Goal: Task Accomplishment & Management: Complete application form

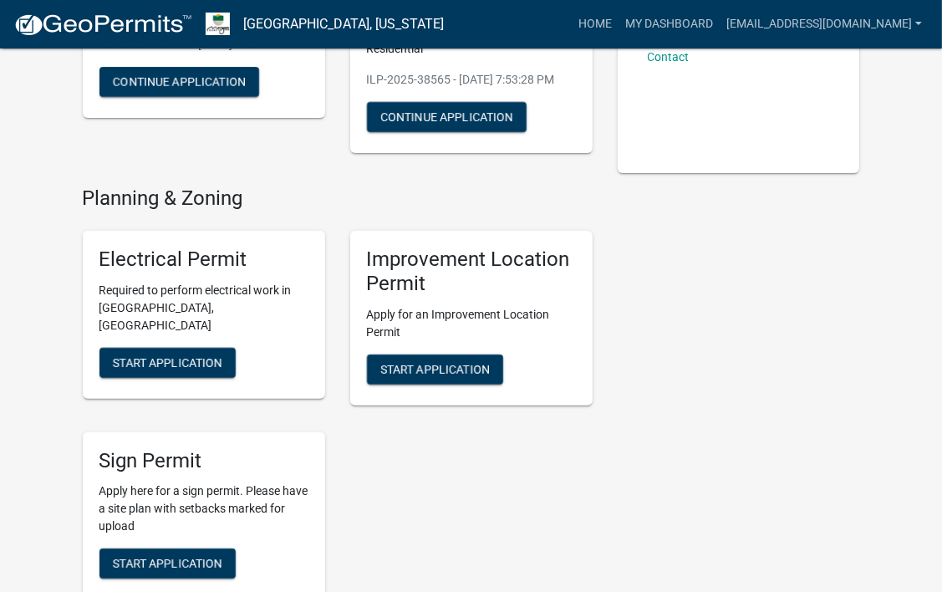
scroll to position [274, 0]
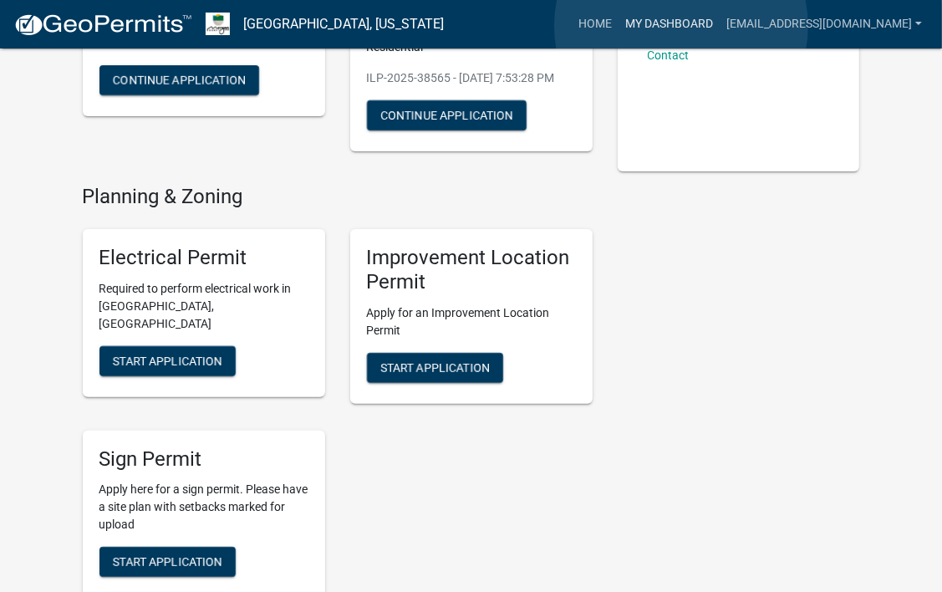
click at [681, 26] on link "My Dashboard" at bounding box center [669, 24] width 101 height 32
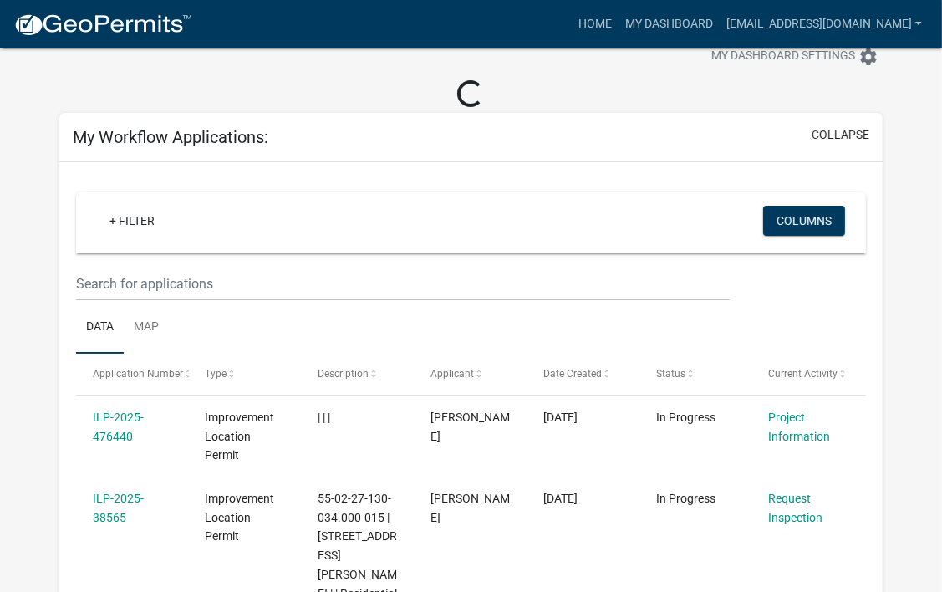
scroll to position [323, 0]
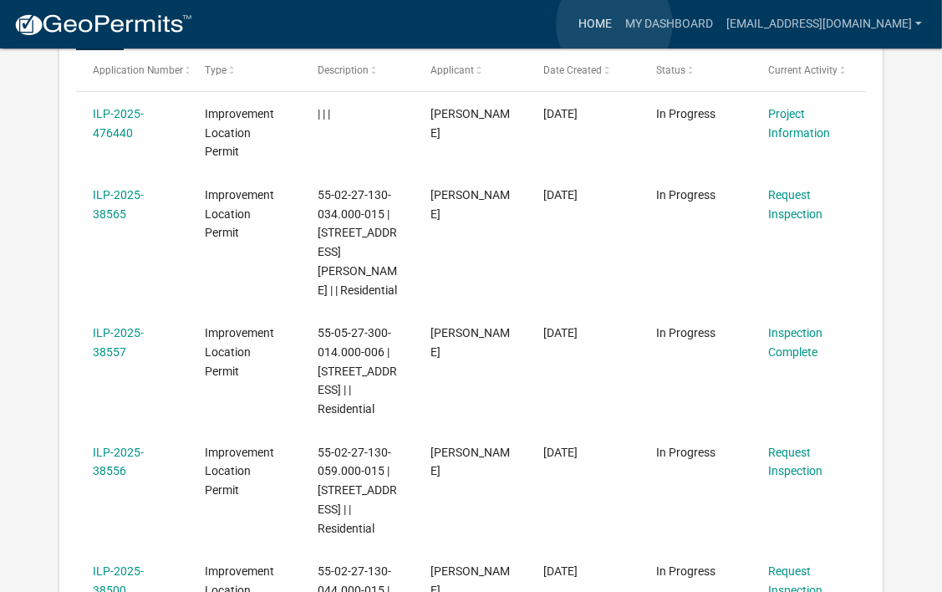
click at [614, 23] on link "Home" at bounding box center [595, 24] width 47 height 32
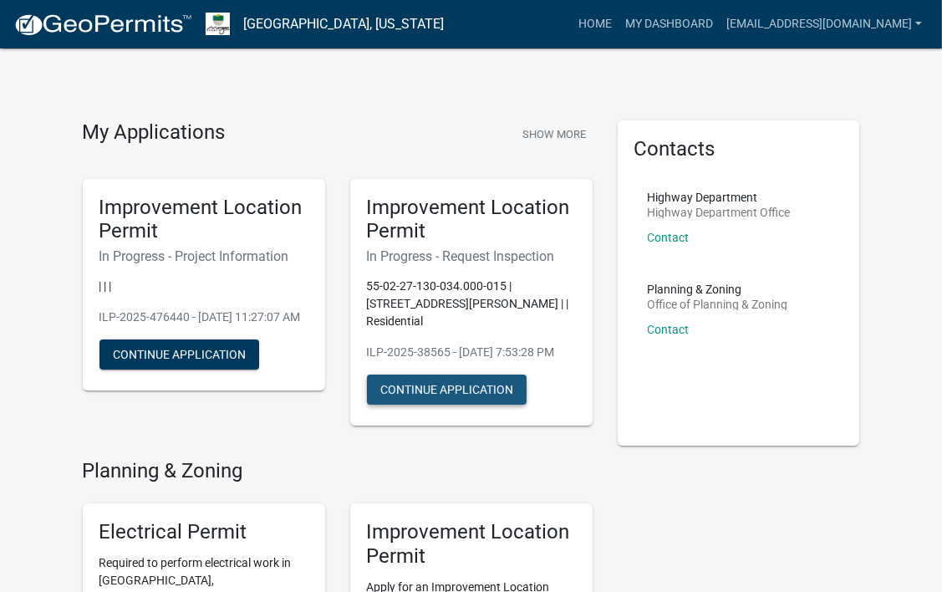
click at [435, 384] on button "Continue Application" at bounding box center [447, 389] width 160 height 30
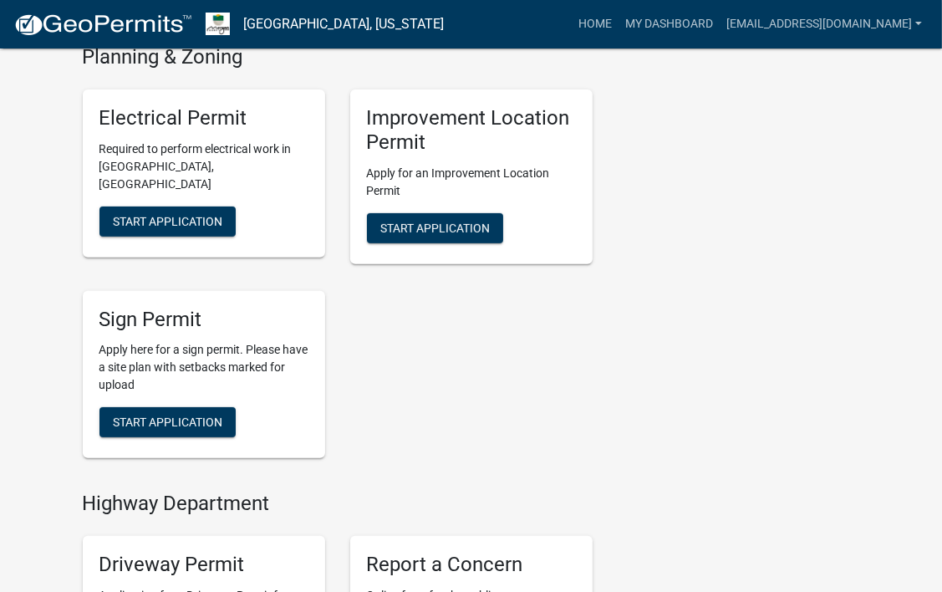
scroll to position [415, 0]
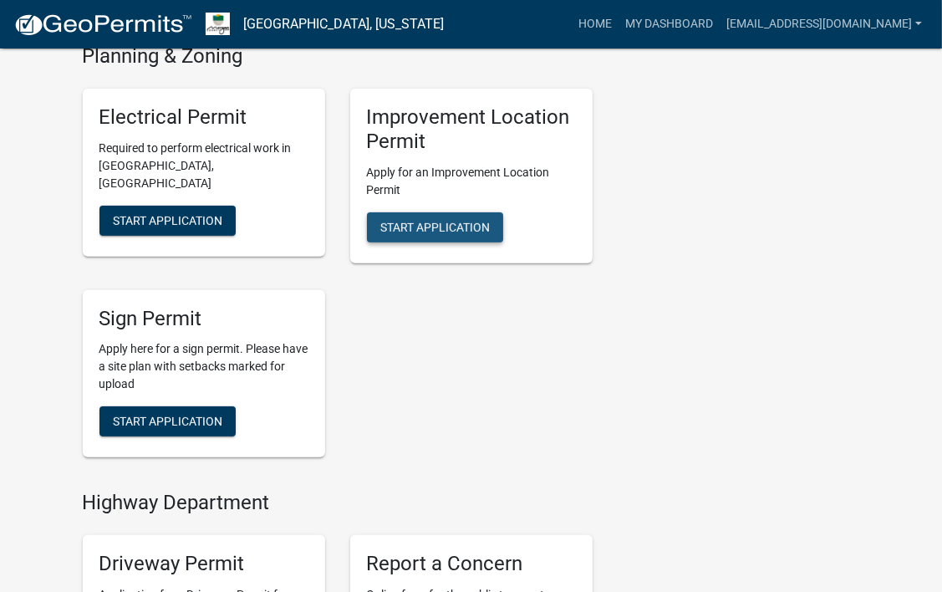
click at [446, 216] on button "Start Application" at bounding box center [435, 227] width 136 height 30
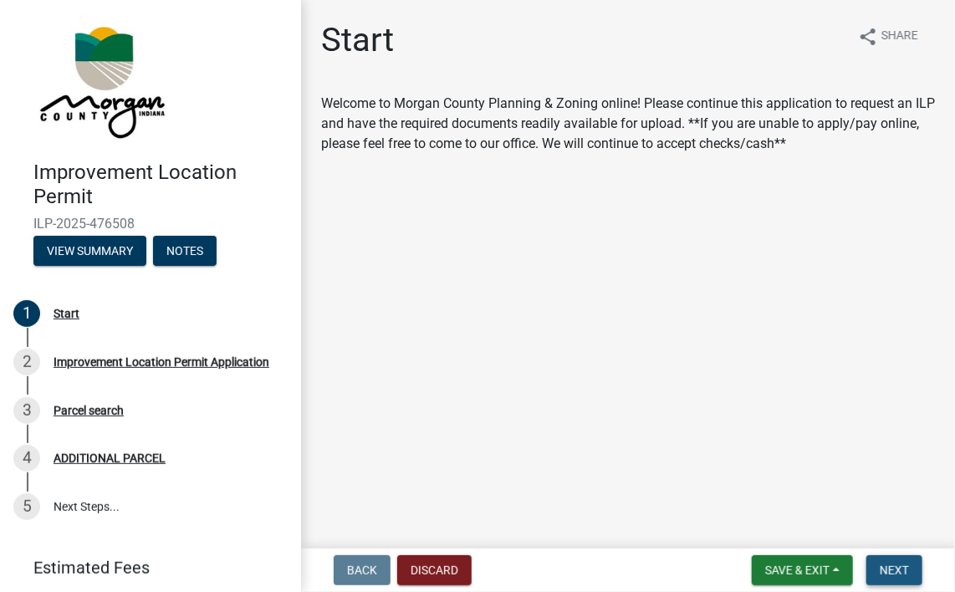
click at [879, 569] on span "Next" at bounding box center [893, 569] width 29 height 13
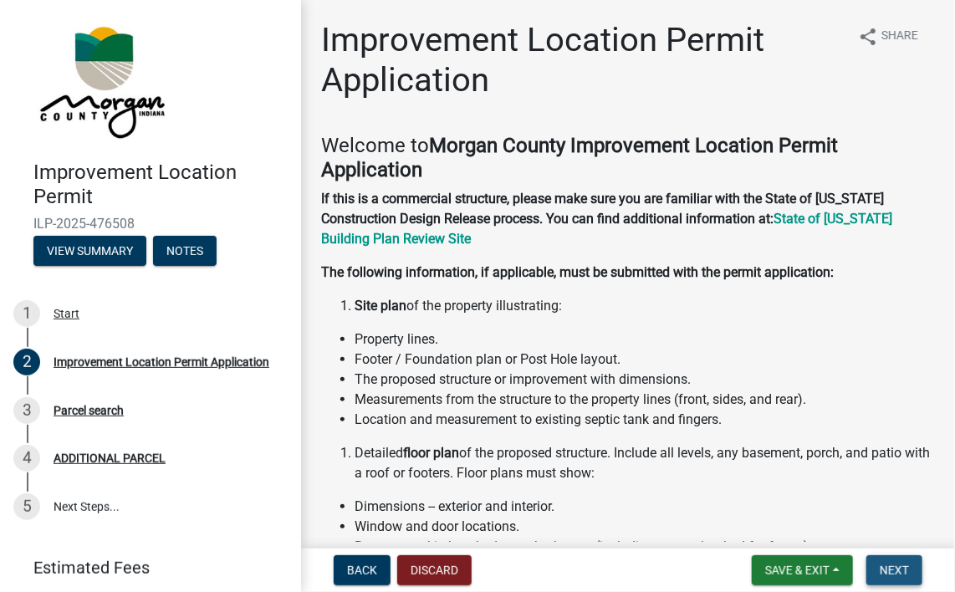
click at [884, 568] on span "Next" at bounding box center [893, 569] width 29 height 13
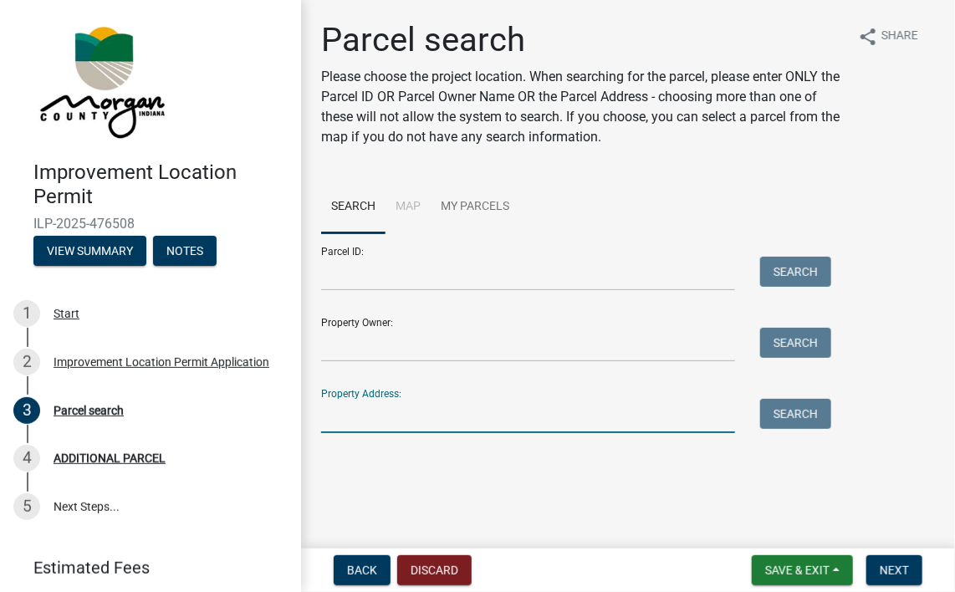
click at [420, 424] on input "Property Address:" at bounding box center [528, 416] width 414 height 34
type input "13843"
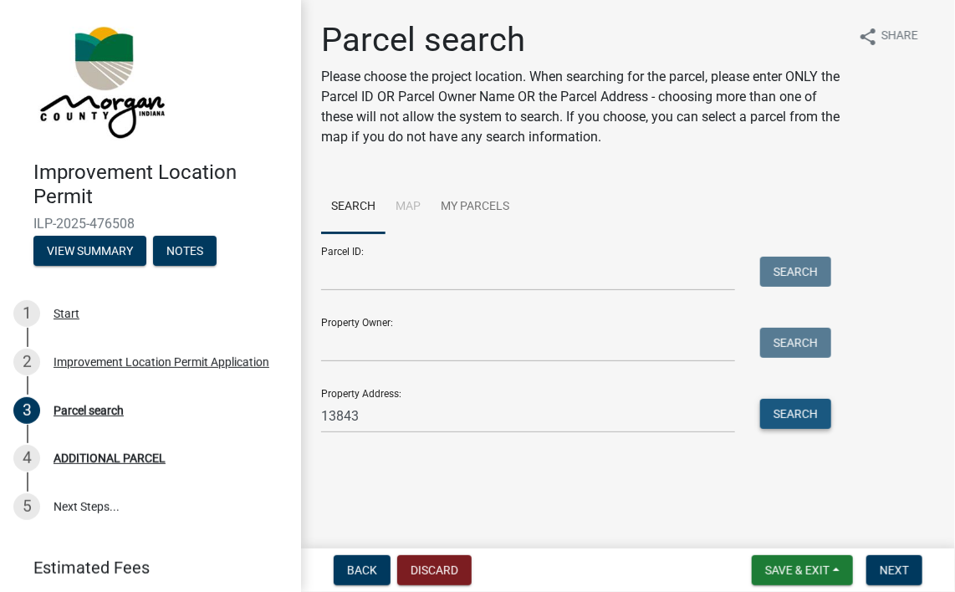
click at [799, 416] on button "Search" at bounding box center [795, 414] width 71 height 30
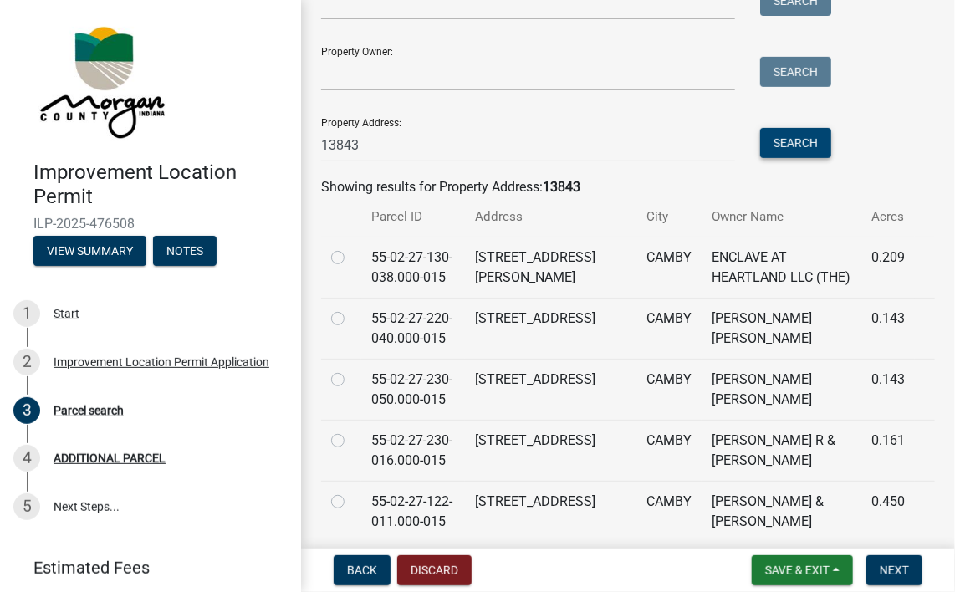
scroll to position [334, 0]
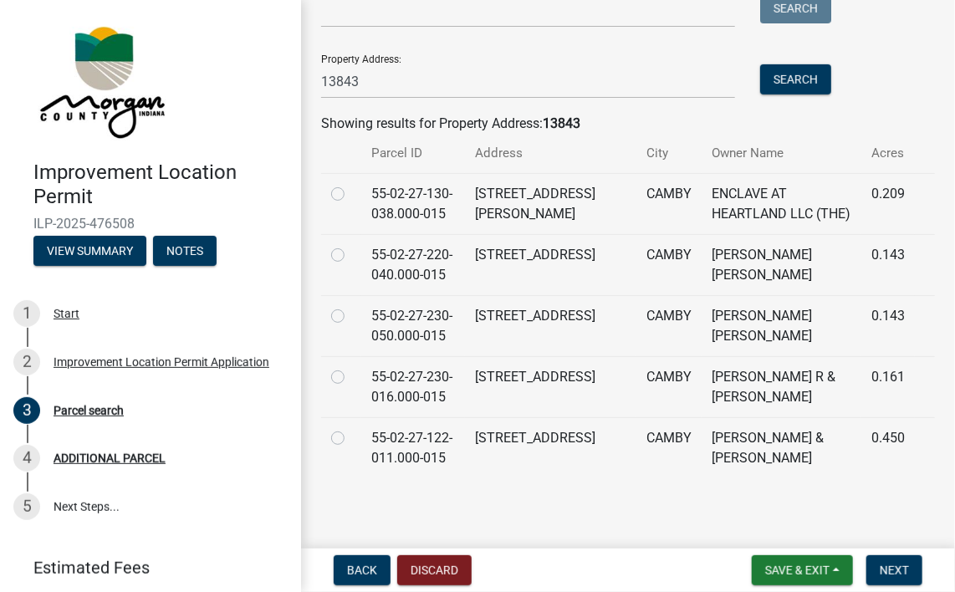
click at [351, 184] on label at bounding box center [351, 184] width 0 height 0
click at [351, 195] on input "radio" at bounding box center [356, 189] width 11 height 11
radio input "true"
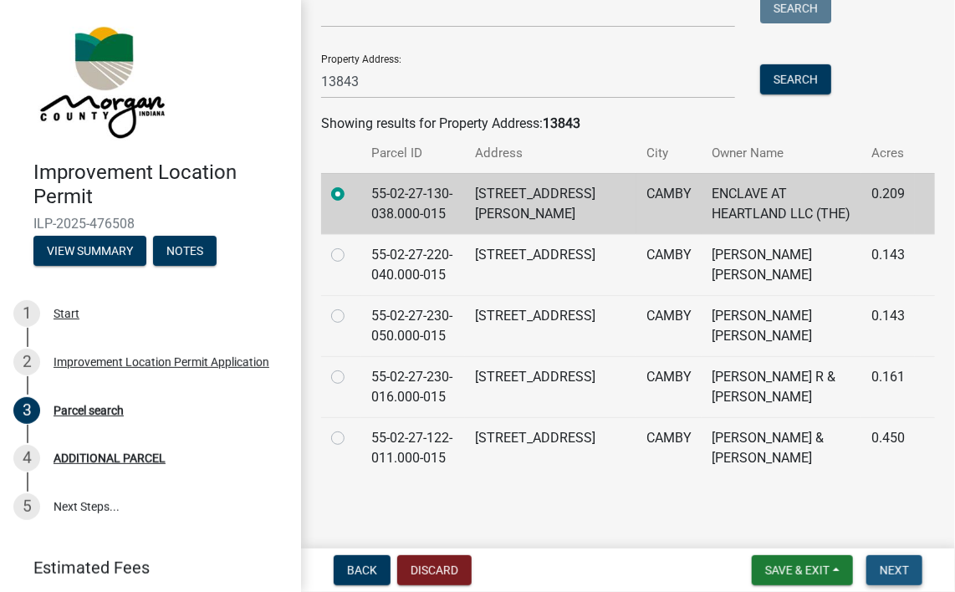
drag, startPoint x: 896, startPoint y: 572, endPoint x: 881, endPoint y: 568, distance: 15.4
click at [881, 568] on span "Next" at bounding box center [893, 569] width 29 height 13
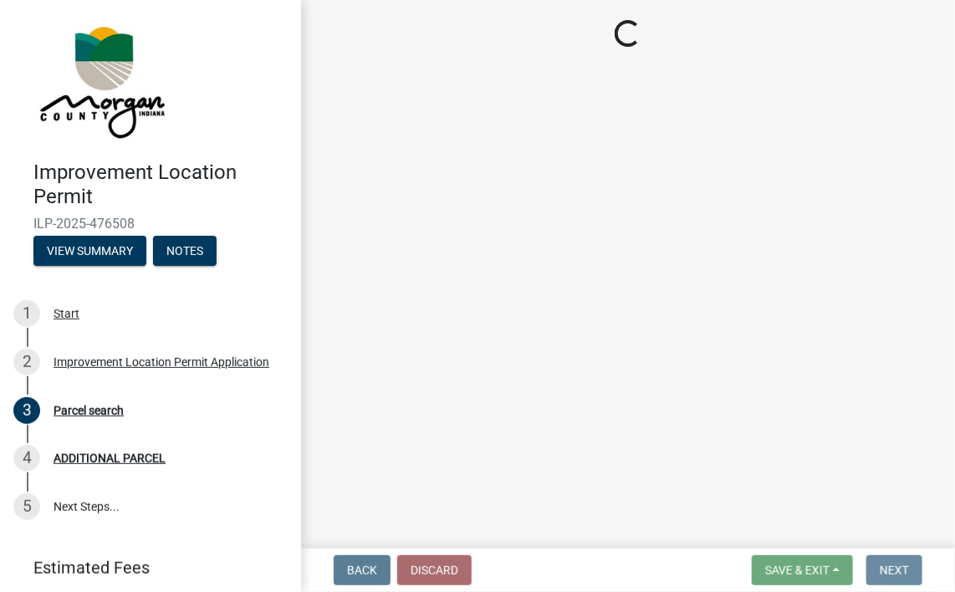
scroll to position [0, 0]
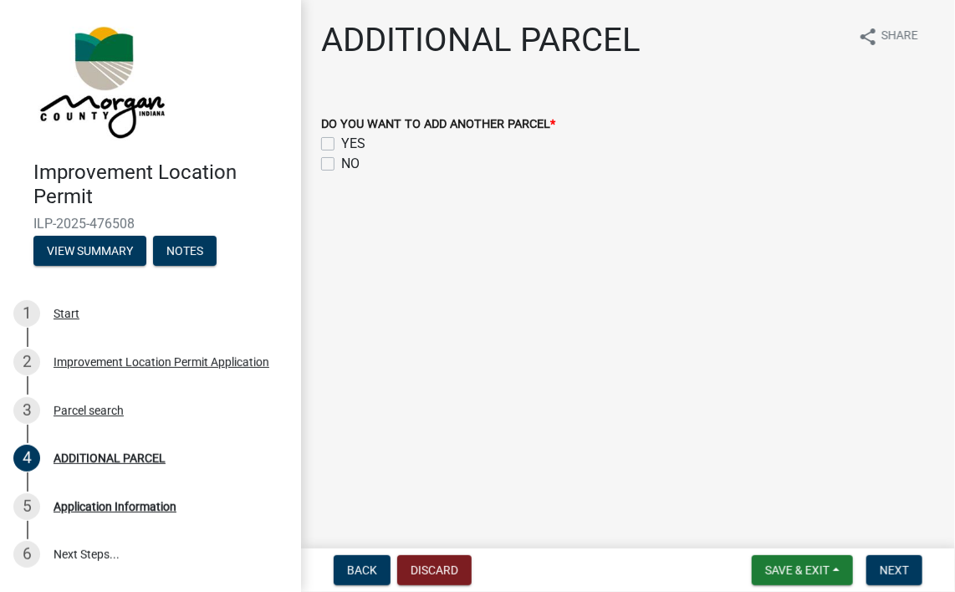
click at [341, 165] on label "NO" at bounding box center [350, 164] width 18 height 20
click at [341, 165] on input "NO" at bounding box center [346, 159] width 11 height 11
checkbox input "true"
checkbox input "false"
checkbox input "true"
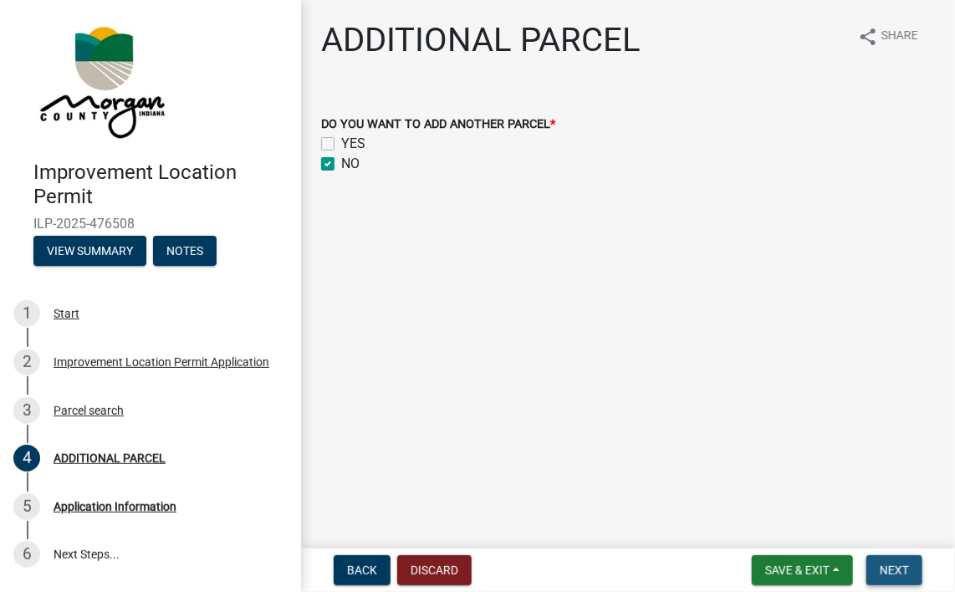
click at [904, 572] on span "Next" at bounding box center [893, 569] width 29 height 13
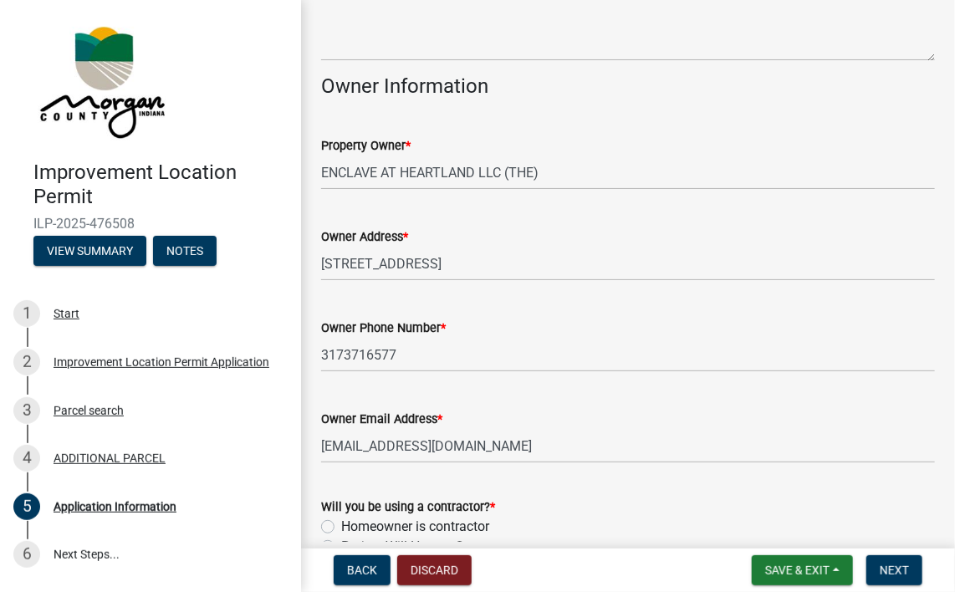
scroll to position [762, 0]
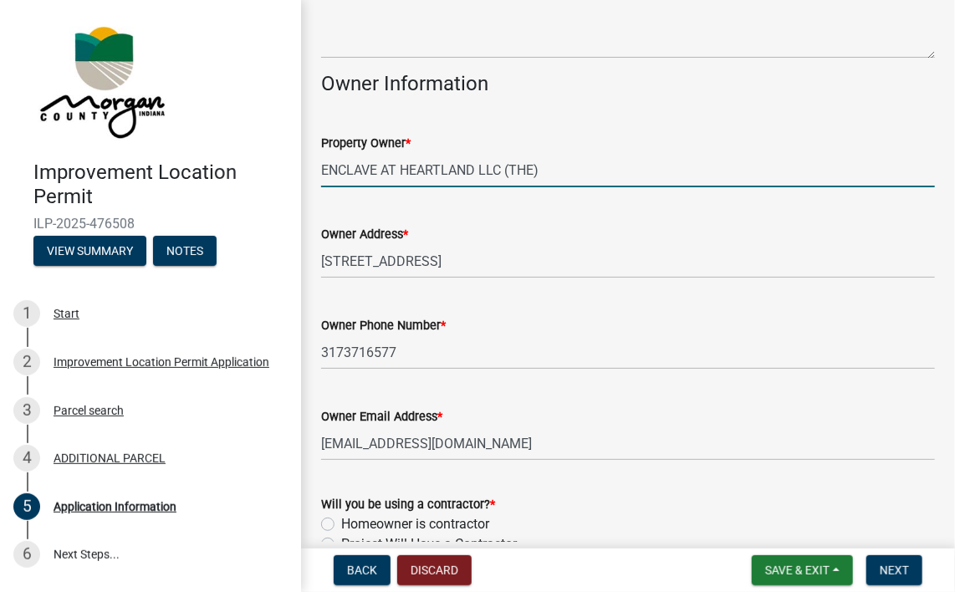
drag, startPoint x: 585, startPoint y: 172, endPoint x: 309, endPoint y: 177, distance: 275.9
click at [309, 177] on div "Property Owner * ENCLAVE AT [GEOGRAPHIC_DATA] LLC (THE)" at bounding box center [627, 148] width 639 height 78
type input "[PERSON_NAME] Homes"
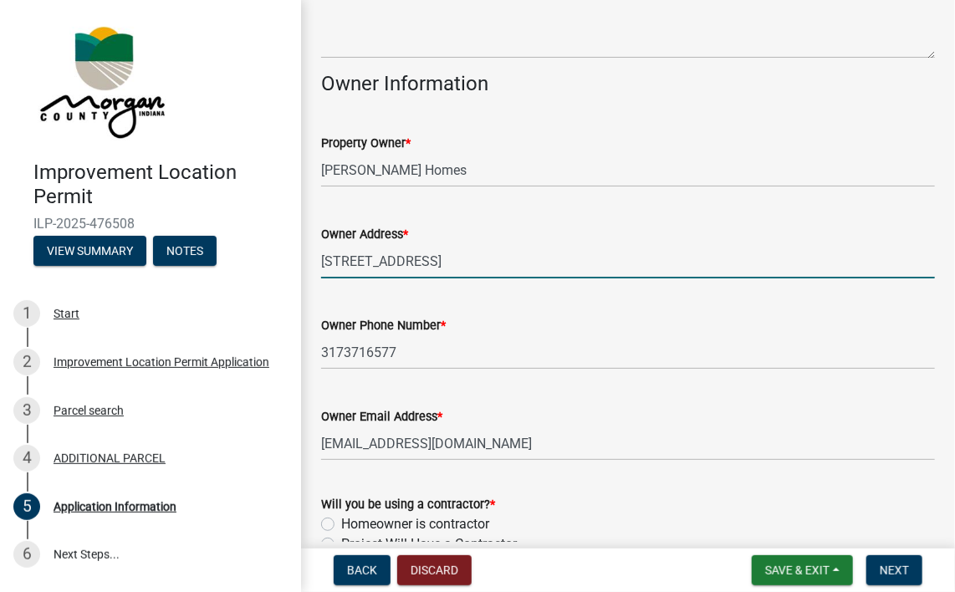
click at [496, 265] on input "[STREET_ADDRESS]" at bounding box center [628, 261] width 614 height 34
drag, startPoint x: 496, startPoint y: 265, endPoint x: 288, endPoint y: 263, distance: 208.1
click at [288, 263] on div "Improvement Location Permit ILP-2025-476508 View Summary Notes 1 Start 2 Improv…" at bounding box center [477, 296] width 955 height 592
type input "[STREET_ADDRESS]"
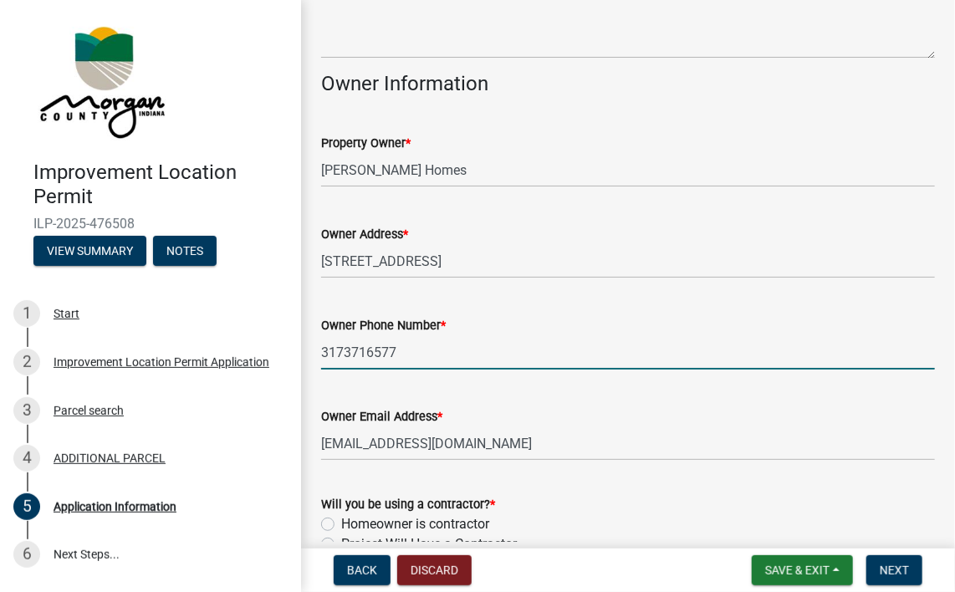
drag, startPoint x: 421, startPoint y: 354, endPoint x: 313, endPoint y: 347, distance: 108.1
click at [313, 347] on div "Owner Phone Number * [PHONE_NUMBER]" at bounding box center [627, 331] width 639 height 78
type input "3176779720"
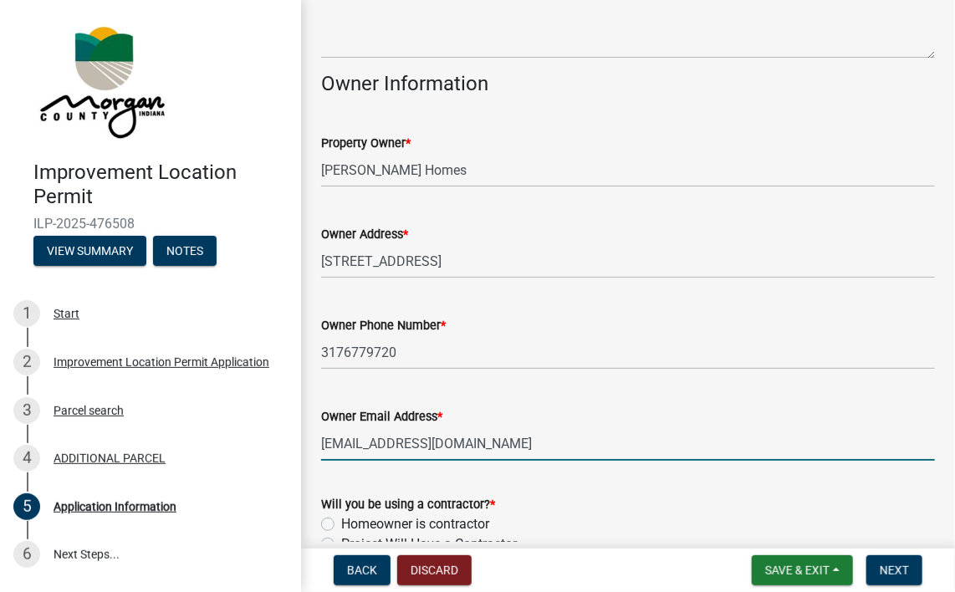
drag, startPoint x: 487, startPoint y: 440, endPoint x: 312, endPoint y: 438, distance: 175.5
click at [312, 438] on div "Owner Email Address * [EMAIL_ADDRESS][DOMAIN_NAME]" at bounding box center [627, 422] width 639 height 78
type input "[EMAIL_ADDRESS][DOMAIN_NAME]"
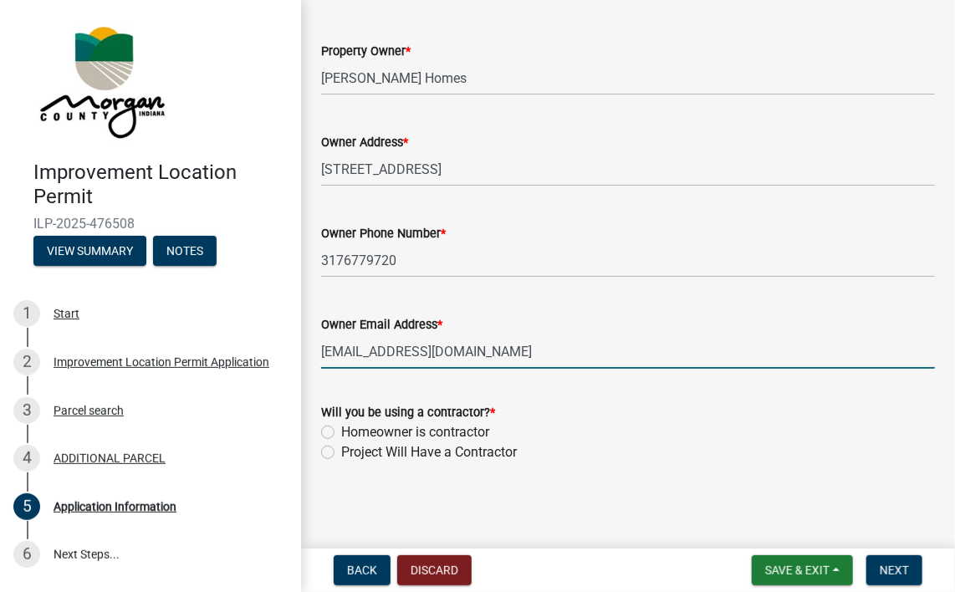
click at [341, 428] on label "Homeowner is contractor" at bounding box center [415, 432] width 148 height 20
click at [341, 428] on input "Homeowner is contractor" at bounding box center [346, 427] width 11 height 11
radio input "true"
click at [887, 565] on span "Next" at bounding box center [893, 569] width 29 height 13
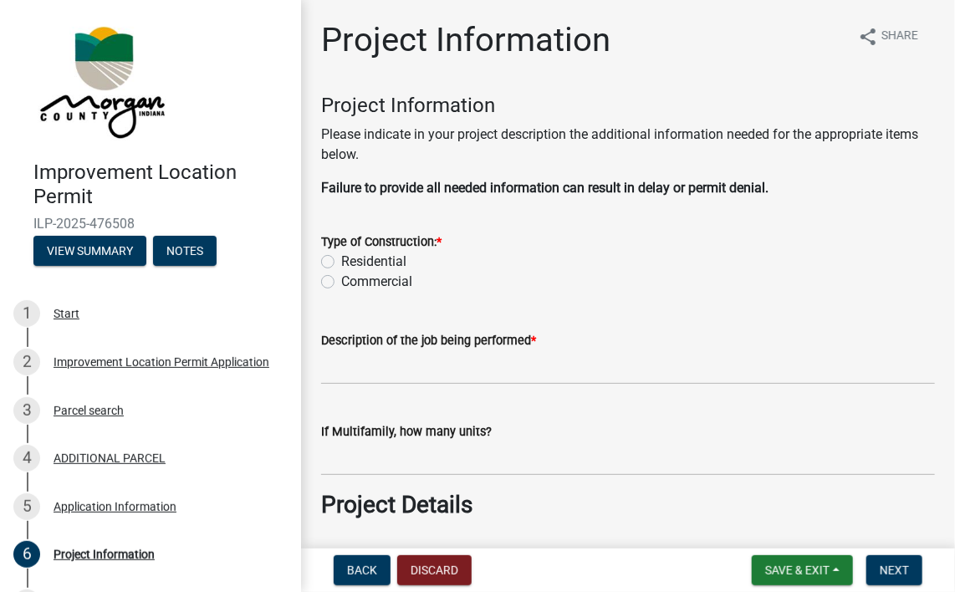
click at [323, 252] on div "Residential" at bounding box center [628, 262] width 614 height 20
click at [341, 267] on label "Residential" at bounding box center [373, 262] width 65 height 20
click at [341, 262] on input "Residential" at bounding box center [346, 257] width 11 height 11
radio input "true"
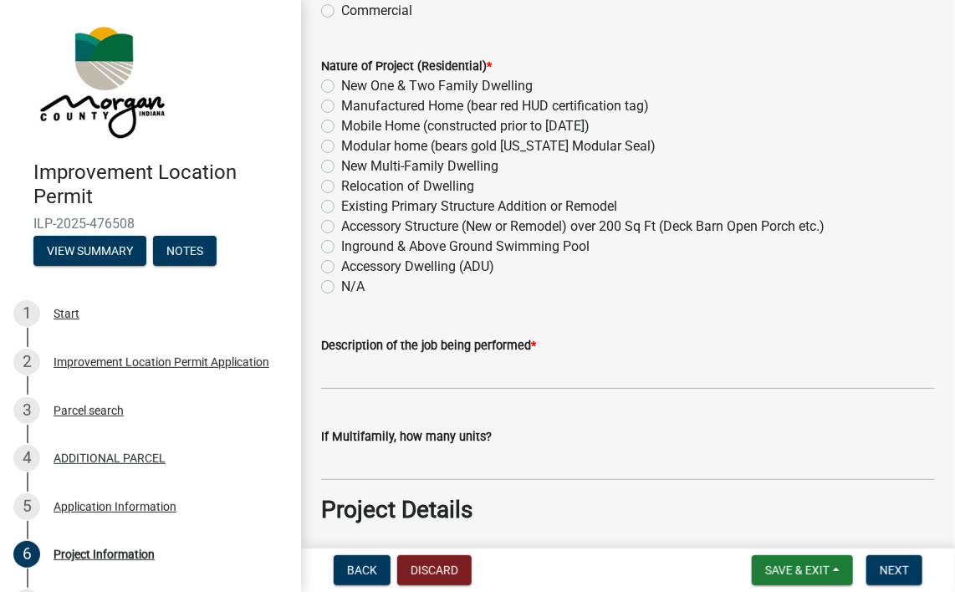
scroll to position [258, 0]
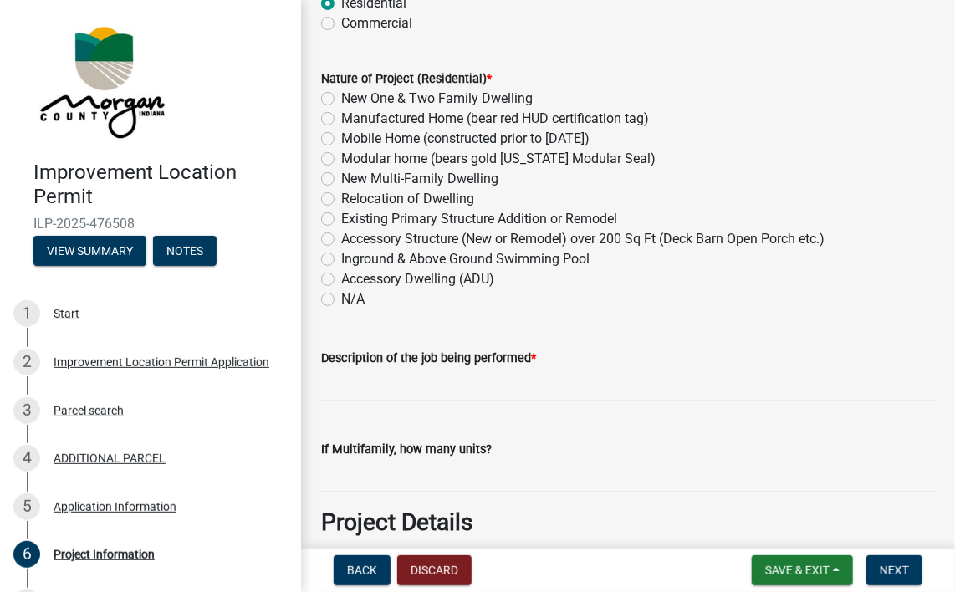
click at [341, 97] on label "New One & Two Family Dwelling" at bounding box center [436, 99] width 191 height 20
click at [341, 97] on input "New One & Two Family Dwelling" at bounding box center [346, 94] width 11 height 11
radio input "true"
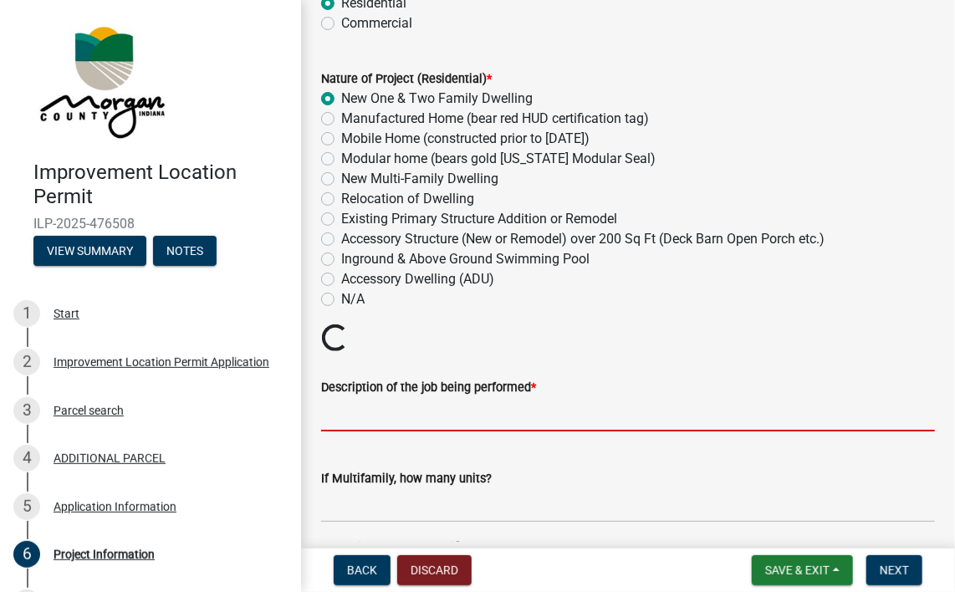
click at [382, 418] on input "Description of the job being performed *" at bounding box center [628, 414] width 614 height 34
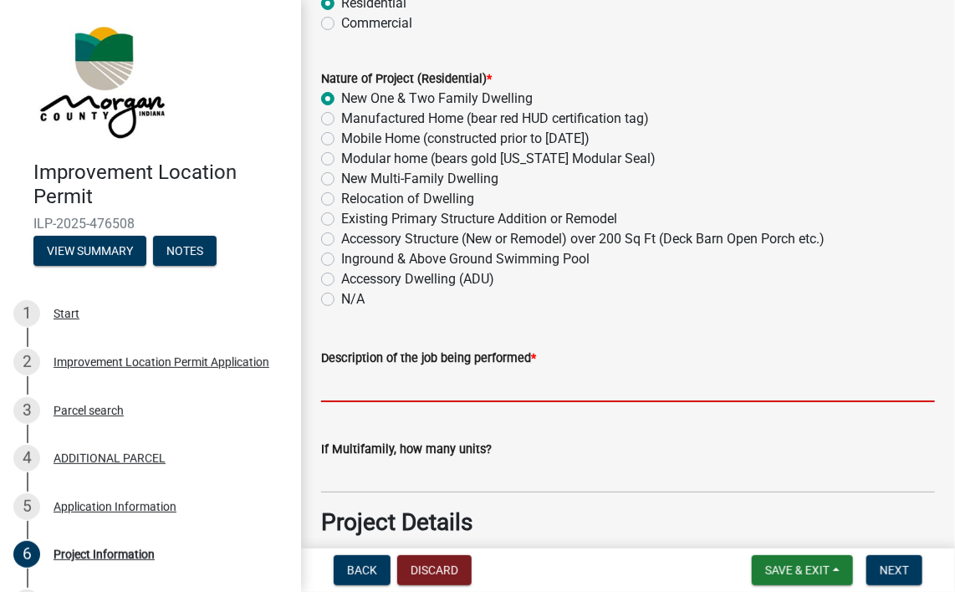
type input "Single family Residence"
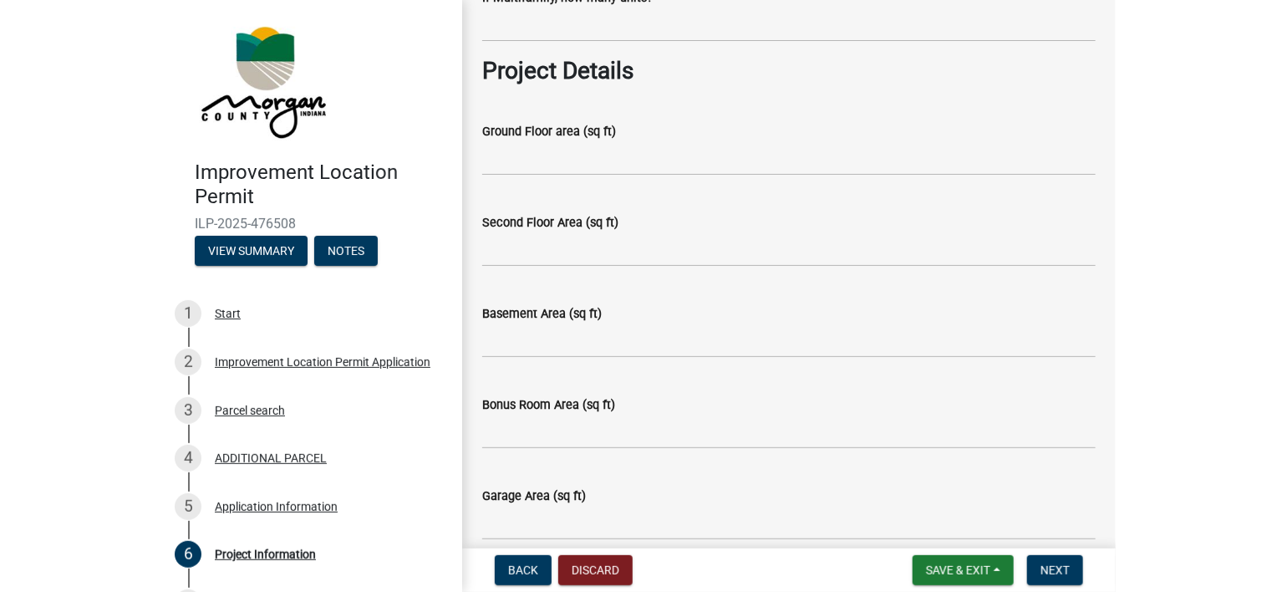
scroll to position [714, 0]
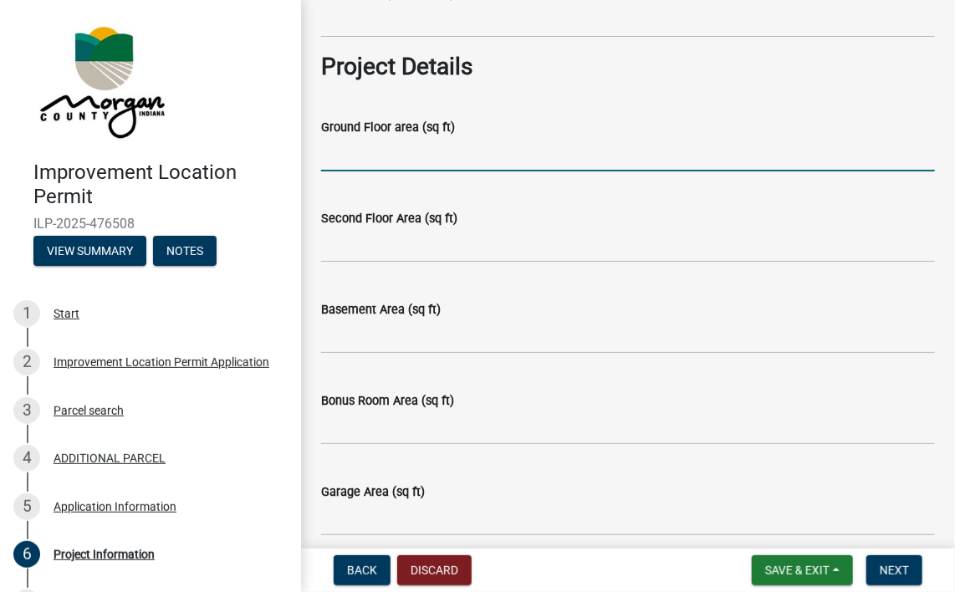
click at [382, 164] on input "Ground Floor area (sq ft)" at bounding box center [628, 154] width 614 height 34
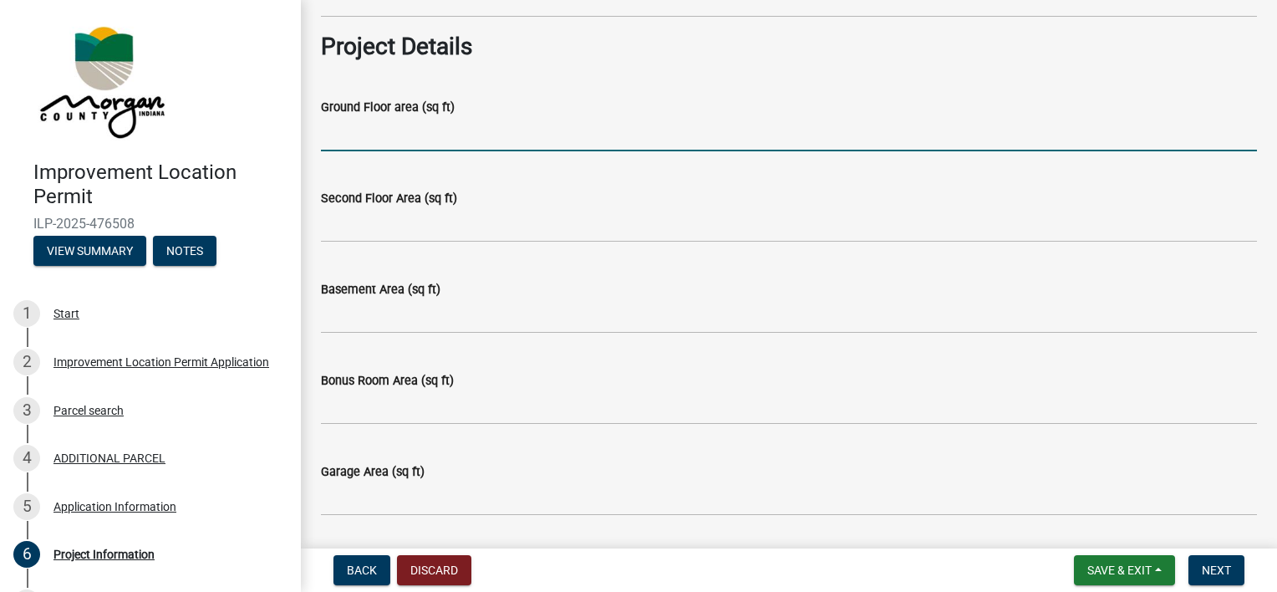
scroll to position [694, 0]
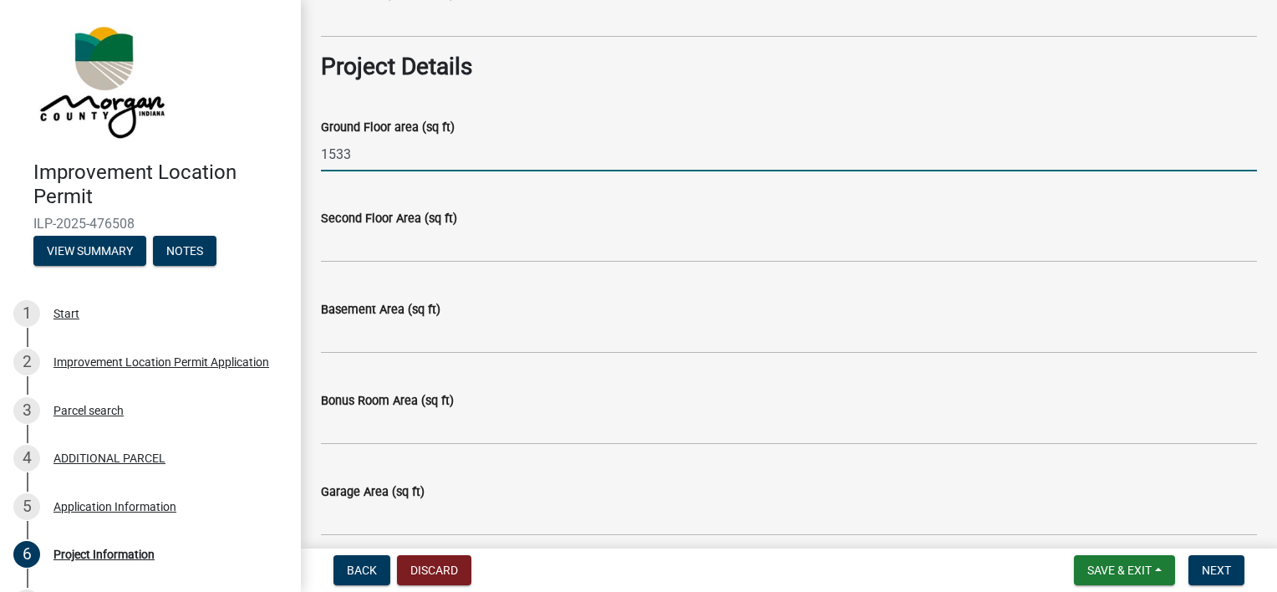
type input "1533"
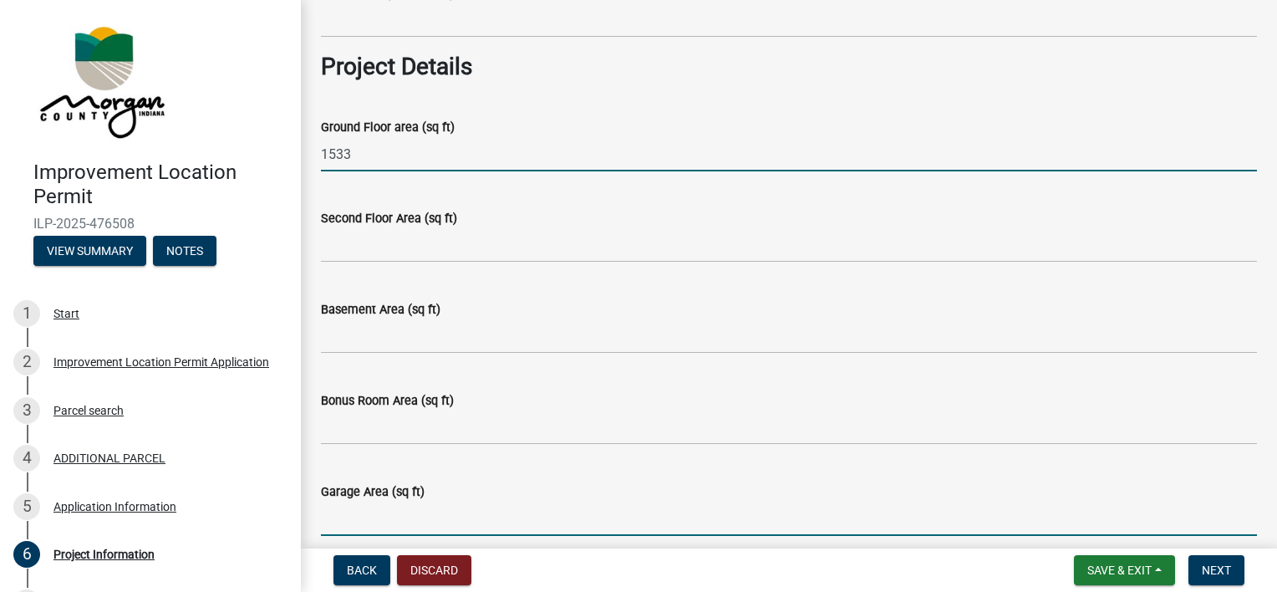
click at [361, 522] on input "Garage Area (sq ft)" at bounding box center [789, 519] width 936 height 34
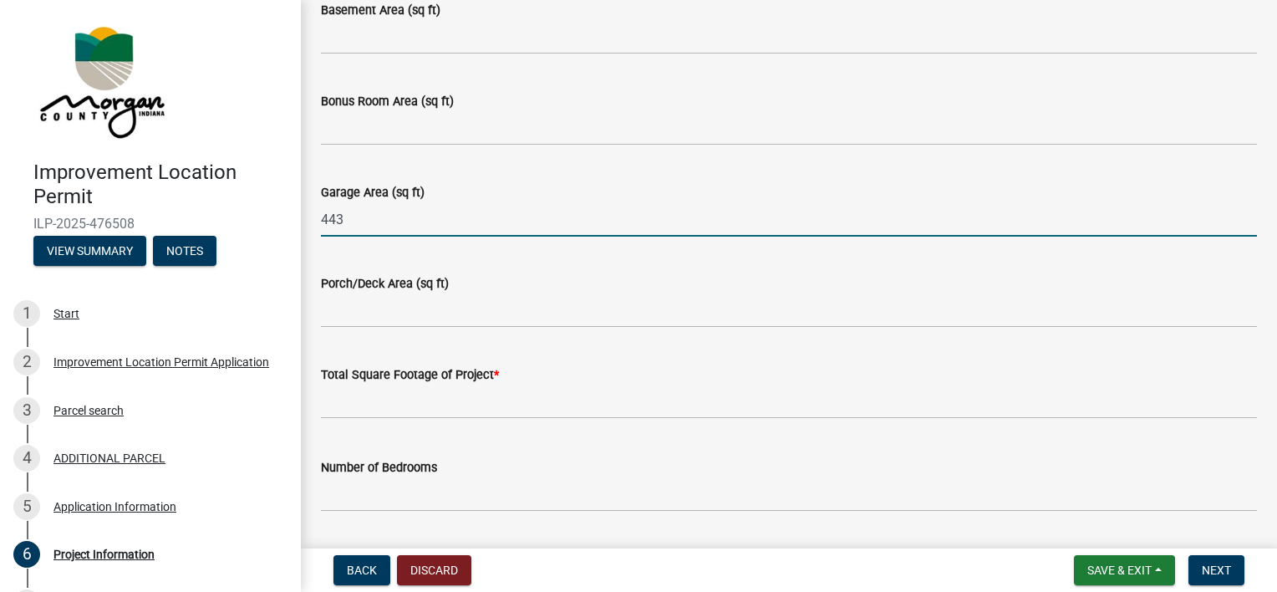
scroll to position [996, 0]
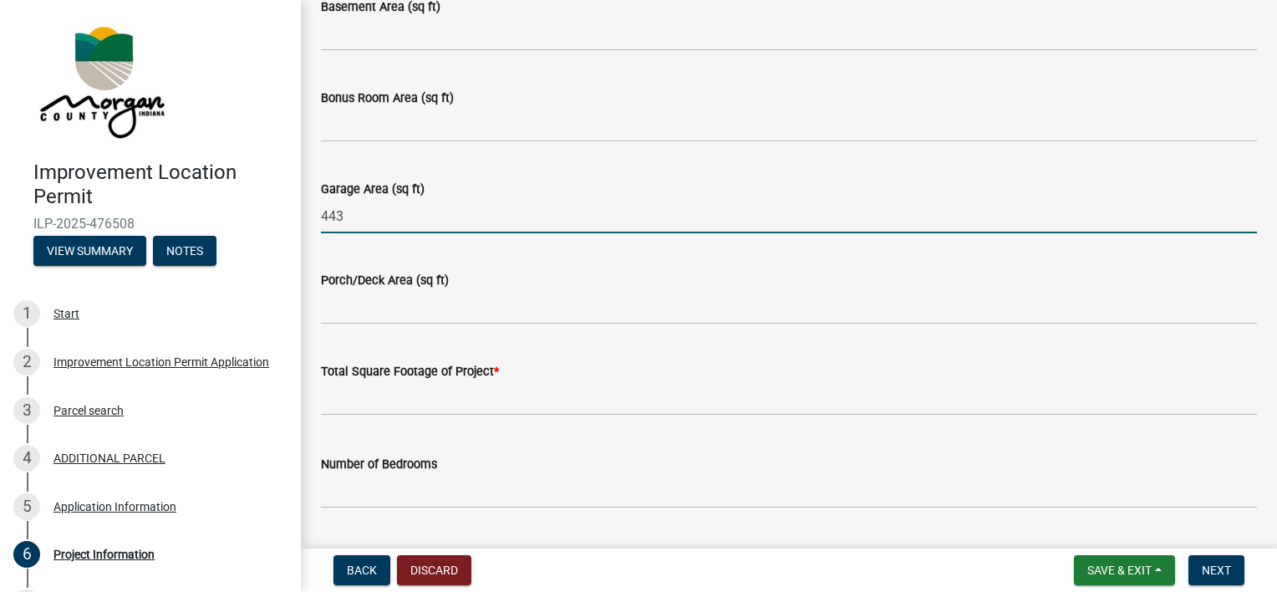
type input "443"
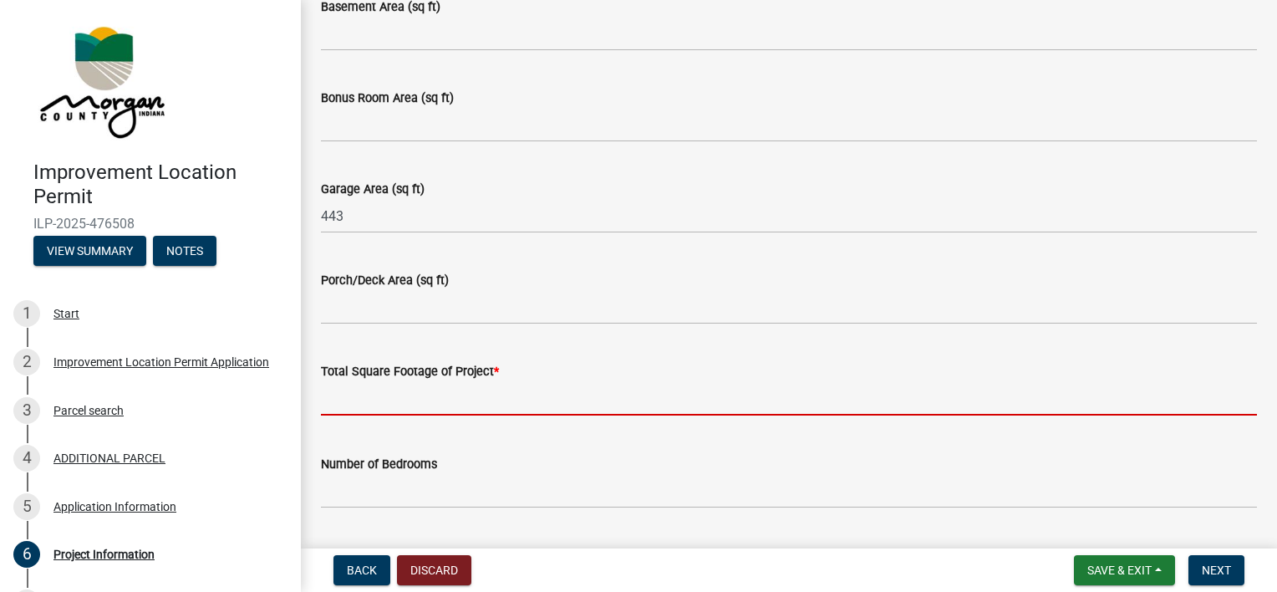
click at [399, 391] on input "text" at bounding box center [789, 398] width 936 height 34
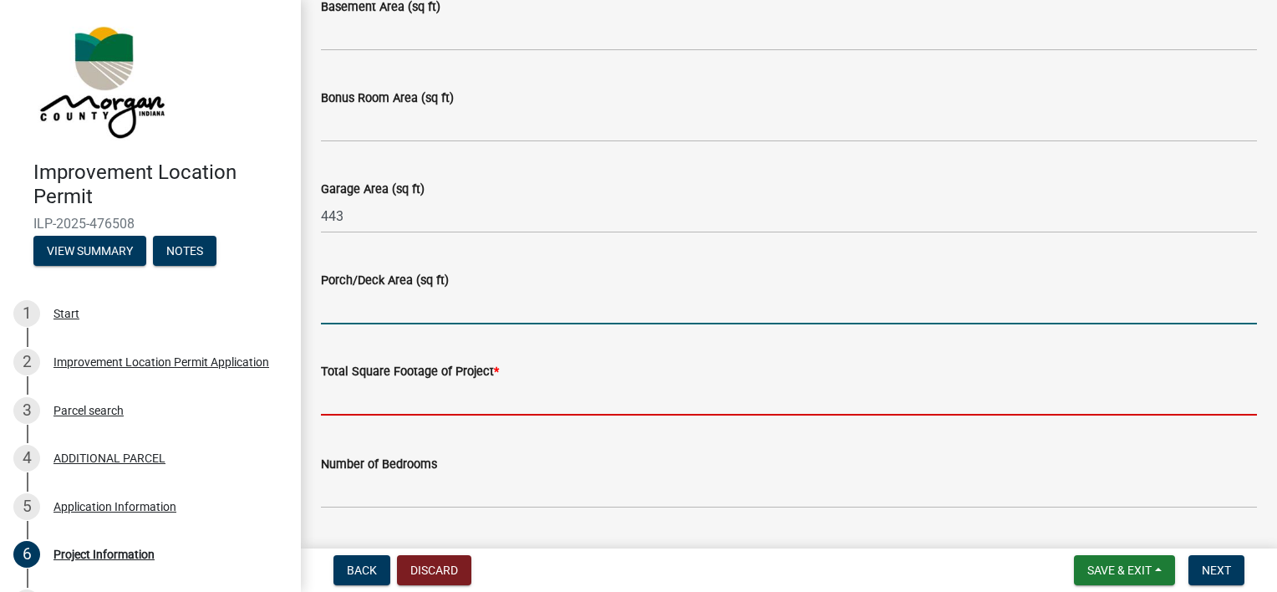
click at [342, 297] on input "Porch/Deck Area (sq ft)" at bounding box center [789, 307] width 936 height 34
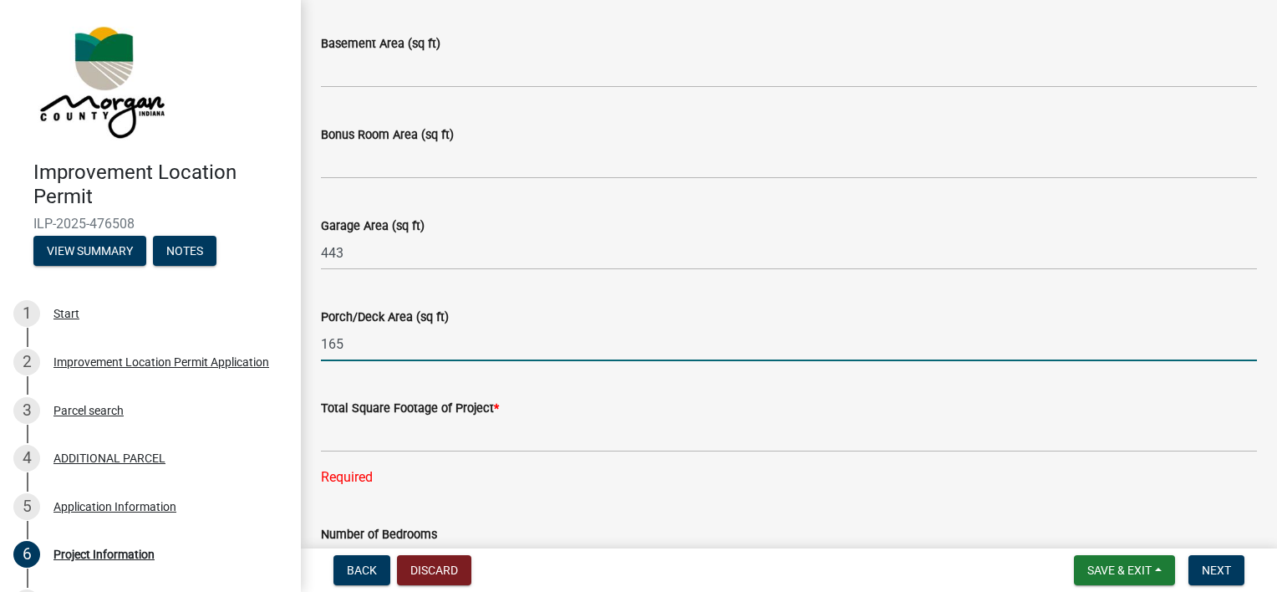
scroll to position [961, 0]
type input "165"
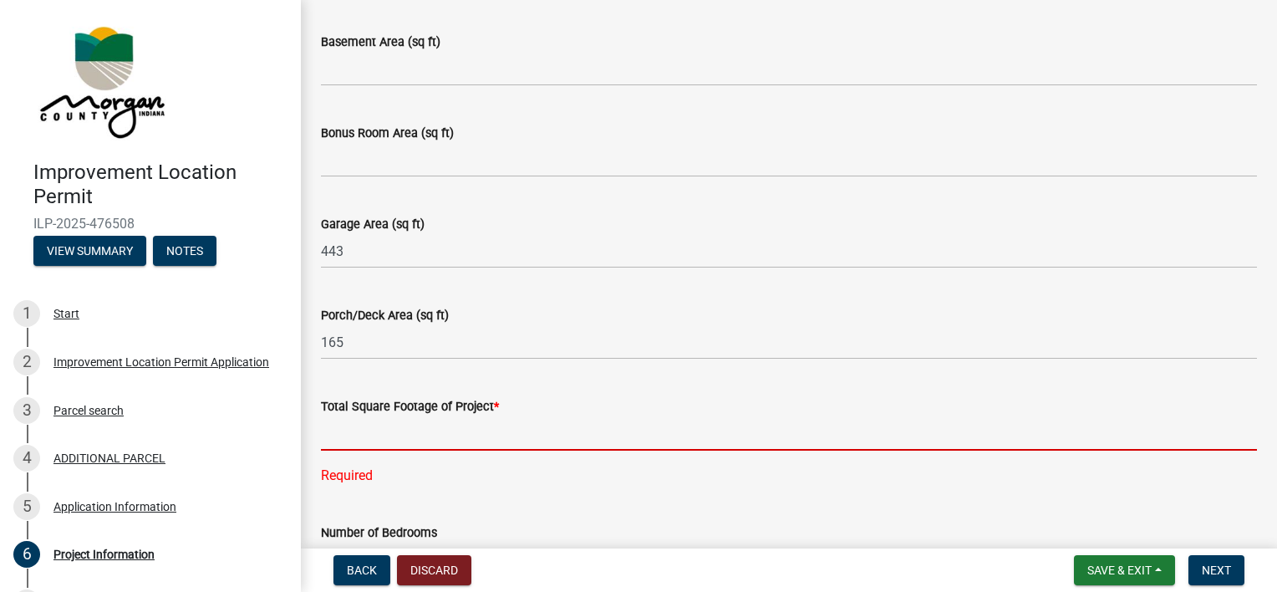
click at [371, 447] on input "text" at bounding box center [789, 433] width 936 height 34
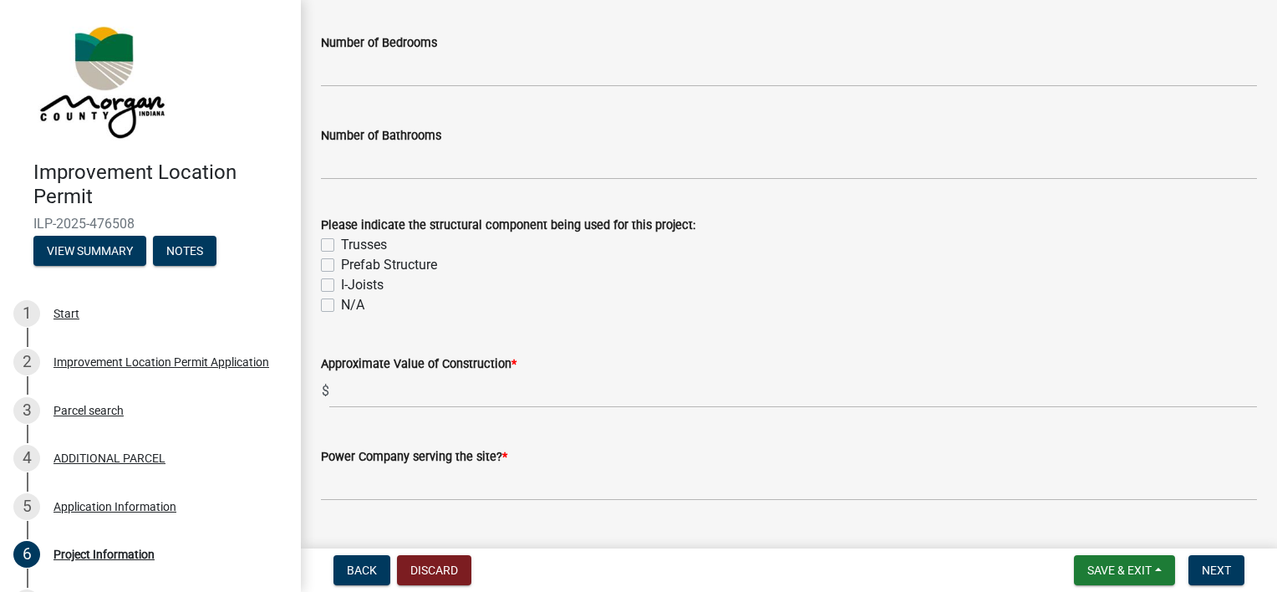
scroll to position [1457, 0]
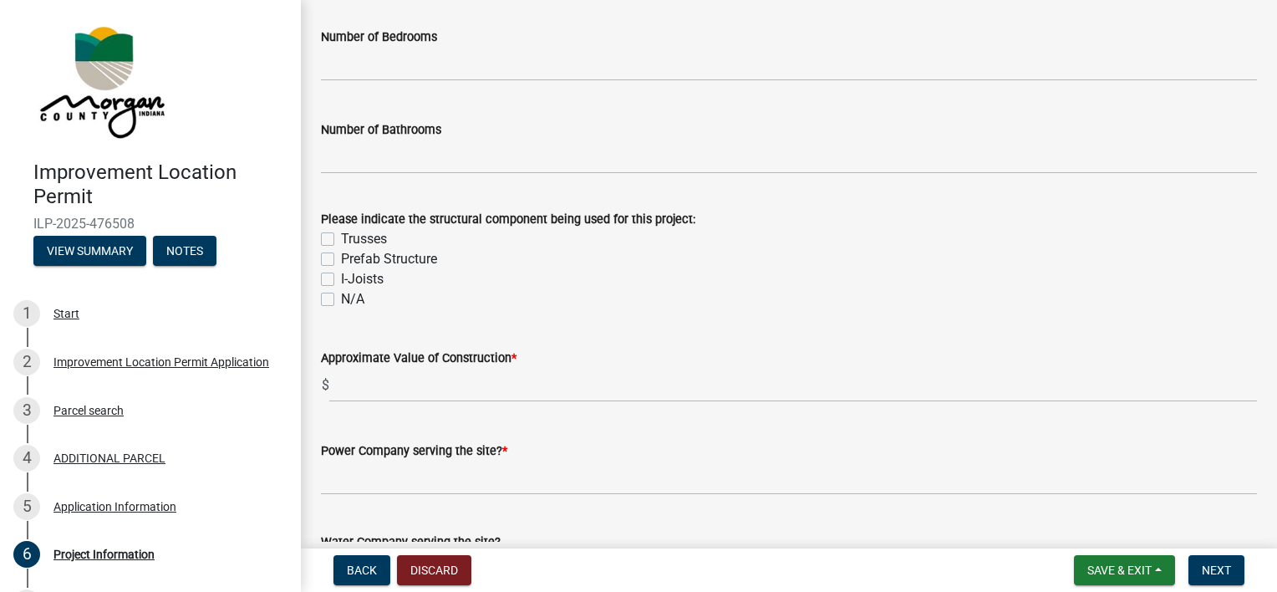
type input "2141"
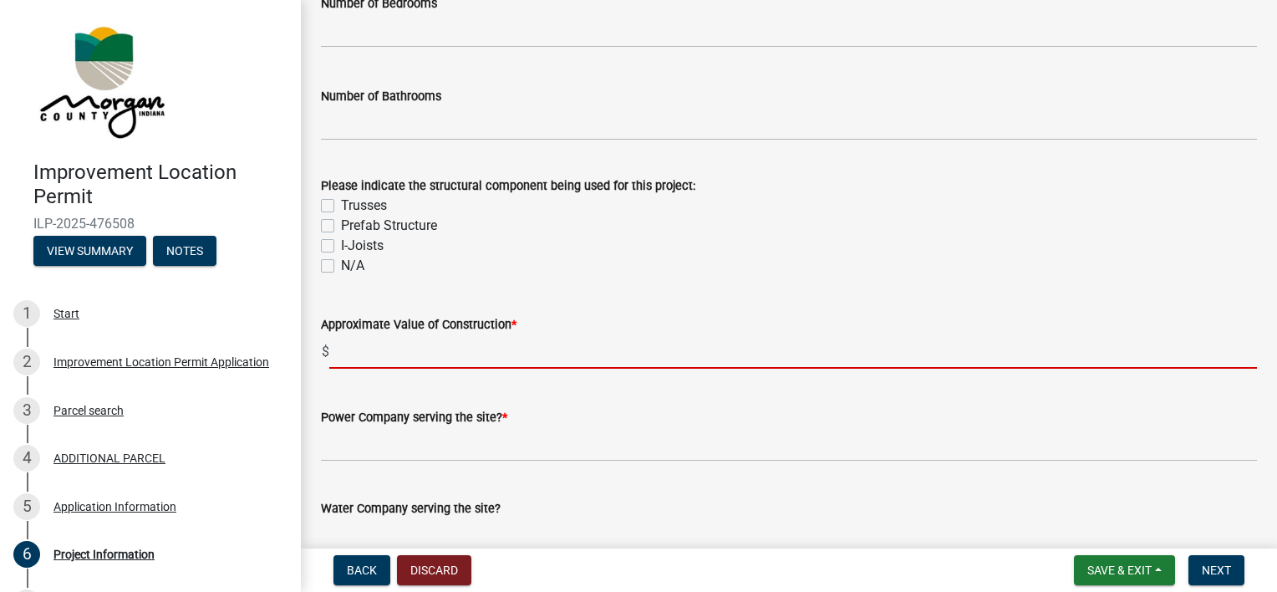
click at [405, 395] on wm-data-entity-input-list "Project Information Please indicate in your project description the additional …" at bounding box center [789, 514] width 936 height 3754
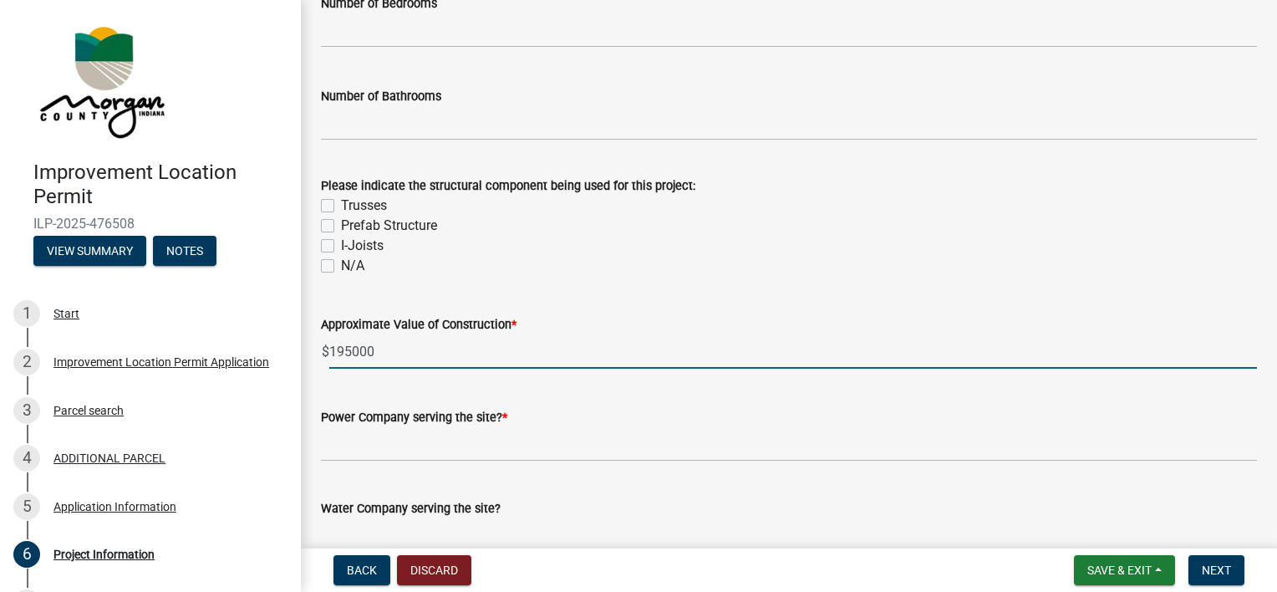
type input "195000"
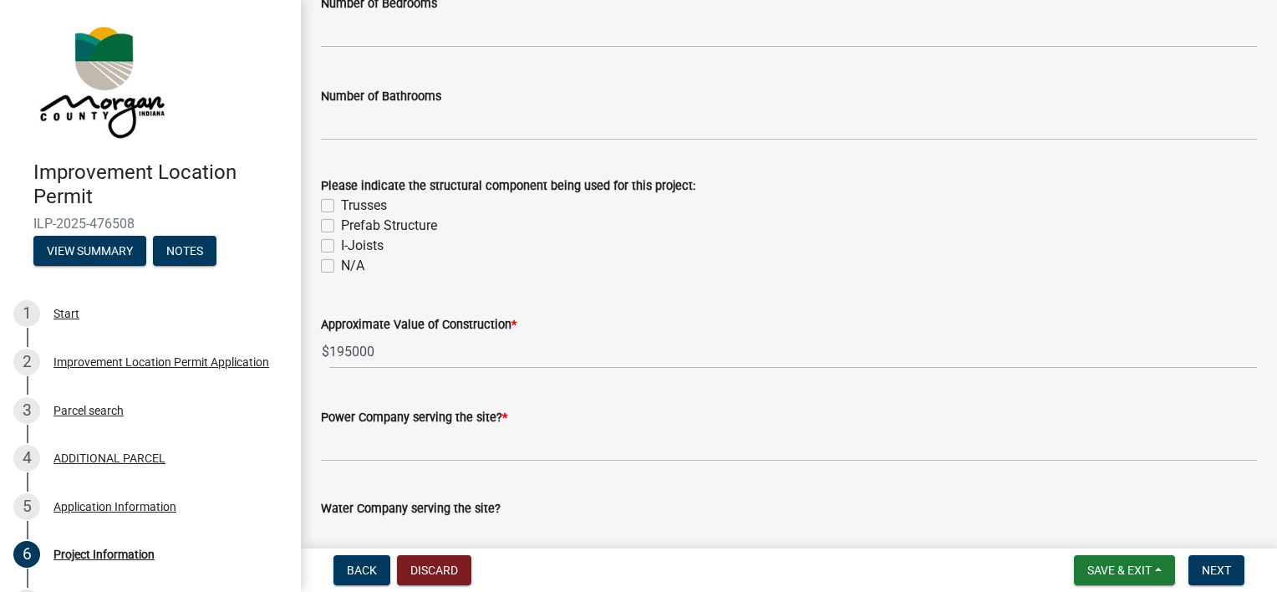
click at [341, 206] on label "Trusses" at bounding box center [364, 206] width 46 height 20
click at [341, 206] on input "Trusses" at bounding box center [346, 201] width 11 height 11
checkbox input "true"
checkbox input "false"
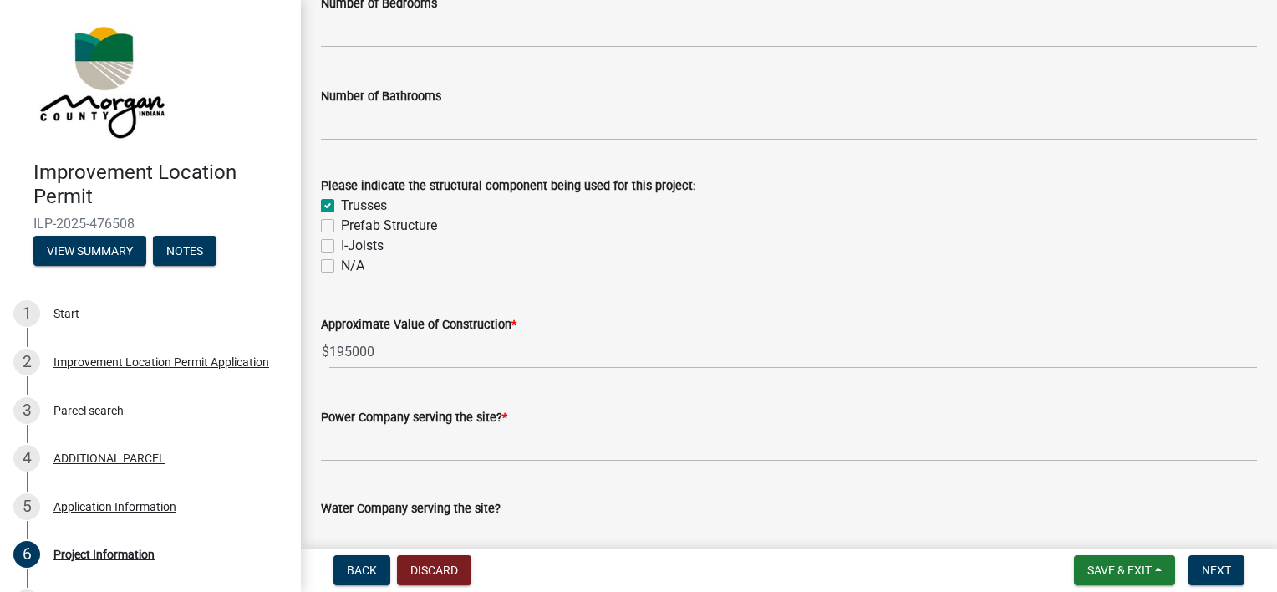
checkbox input "false"
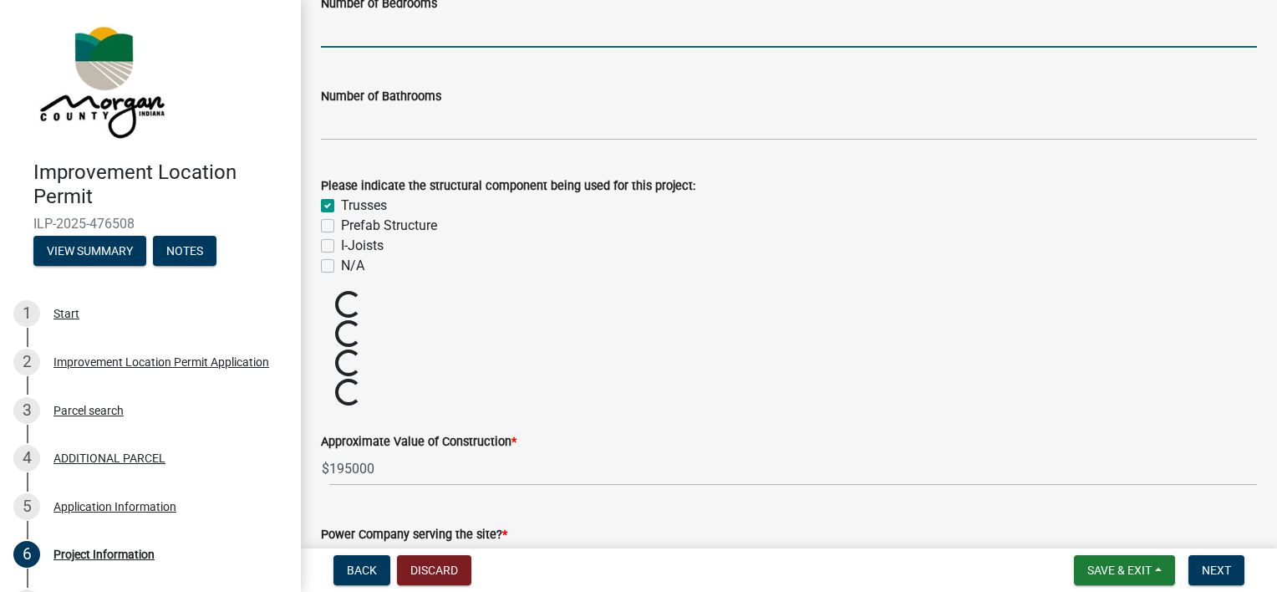
click at [398, 27] on input "text" at bounding box center [789, 30] width 936 height 34
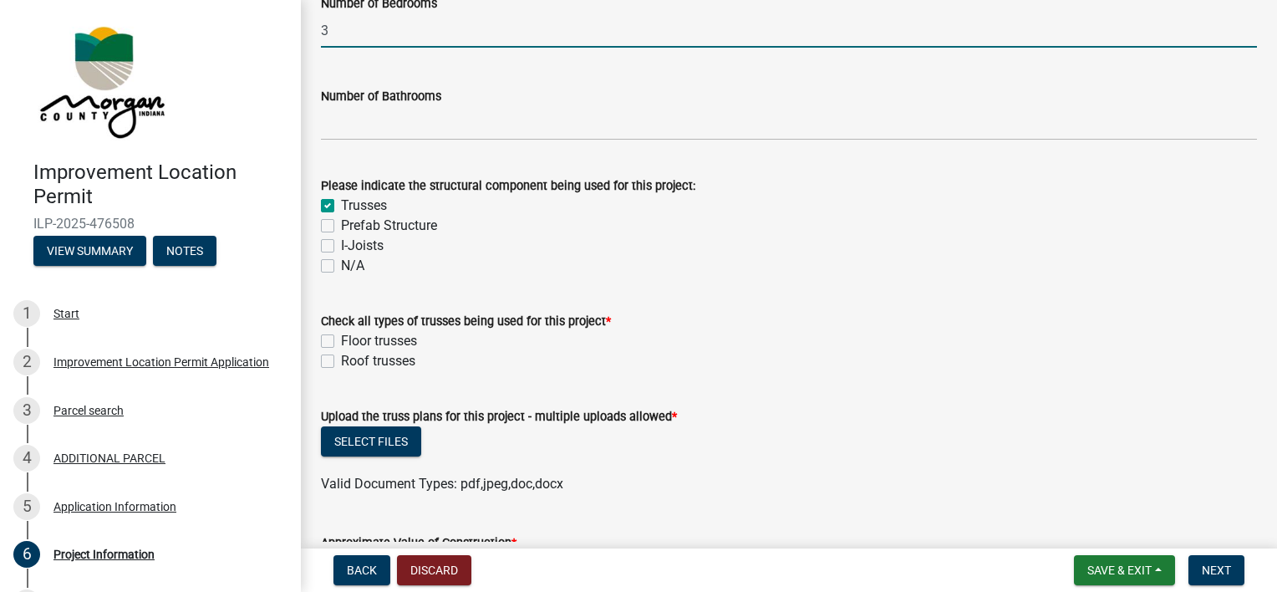
type input "3"
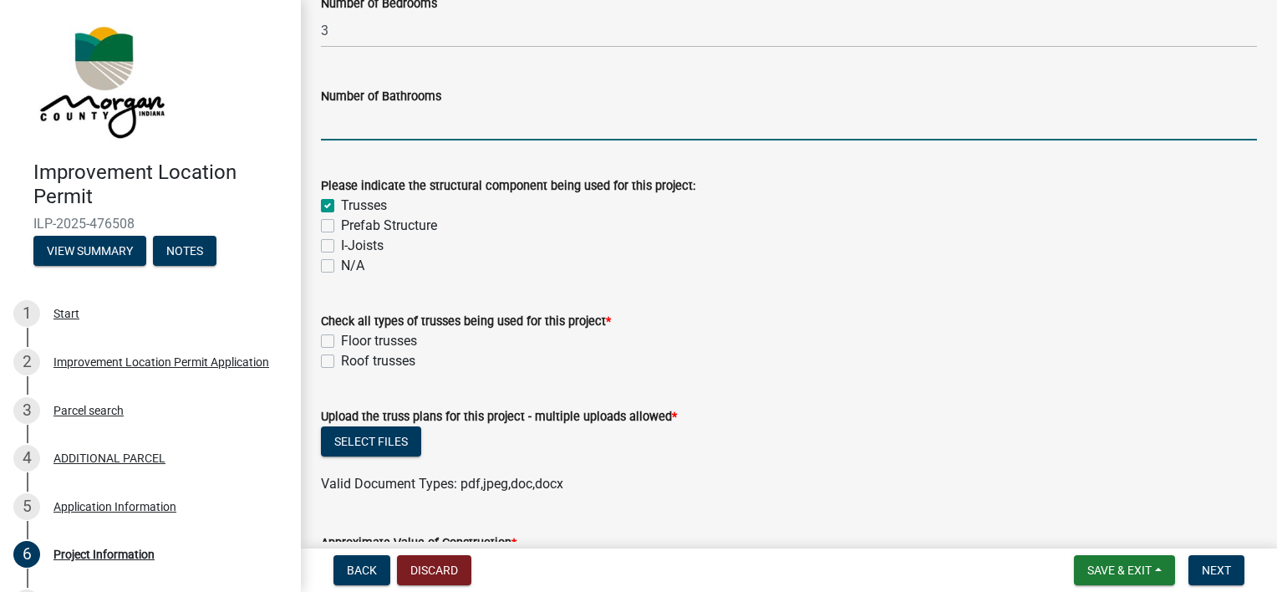
click at [377, 118] on input "text" at bounding box center [789, 123] width 936 height 34
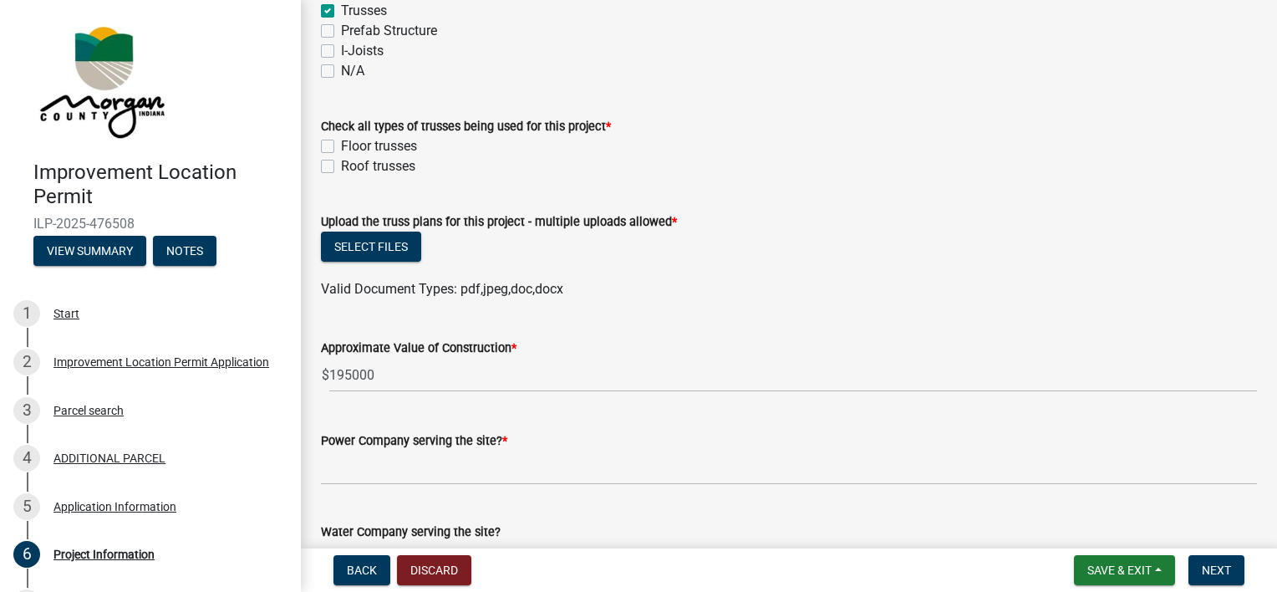
scroll to position [1677, 0]
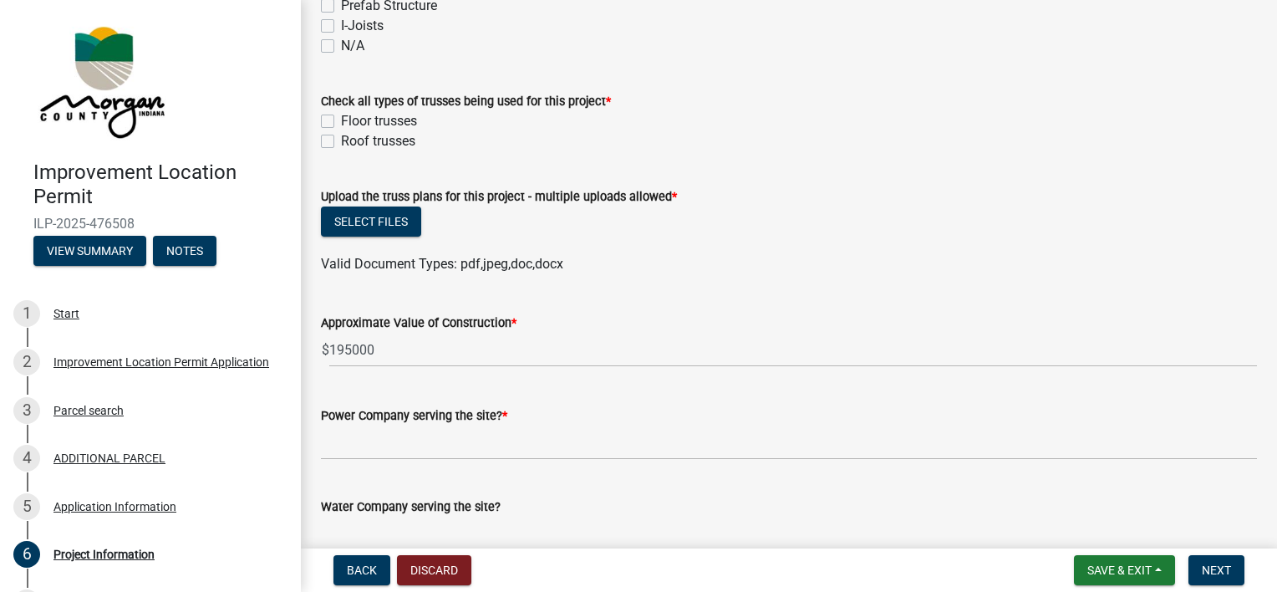
type input "2"
click at [341, 137] on label "Roof trusses" at bounding box center [378, 141] width 74 height 20
click at [341, 137] on input "Roof trusses" at bounding box center [346, 136] width 11 height 11
checkbox input "true"
checkbox input "false"
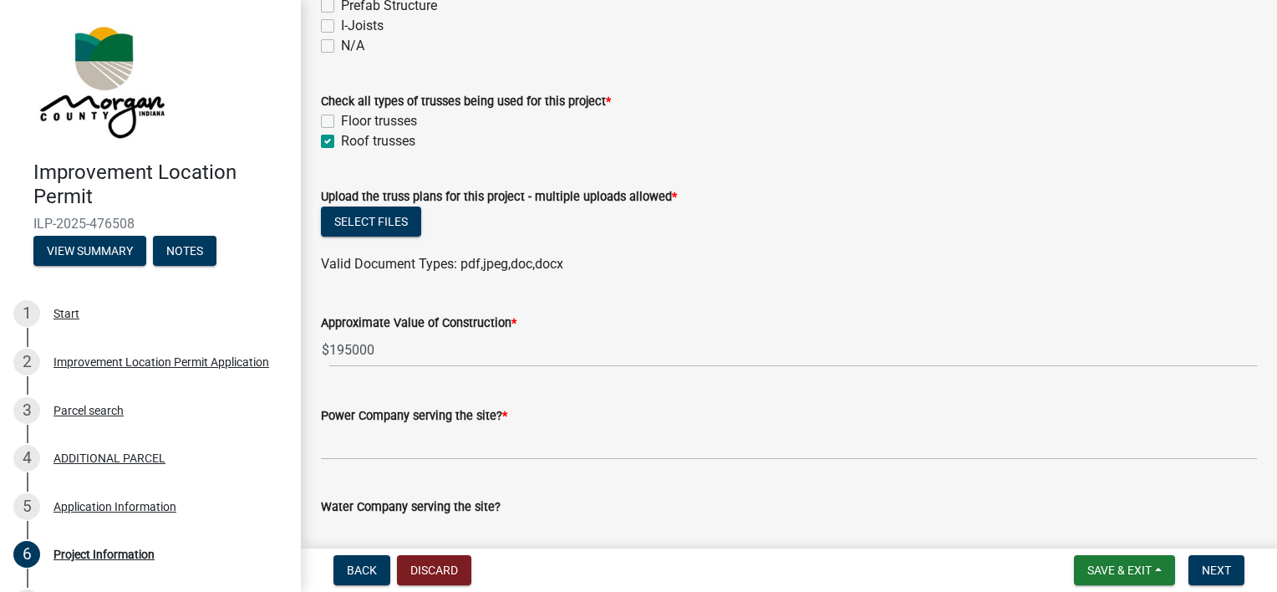
checkbox input "true"
click at [365, 225] on button "Select files" at bounding box center [371, 221] width 100 height 30
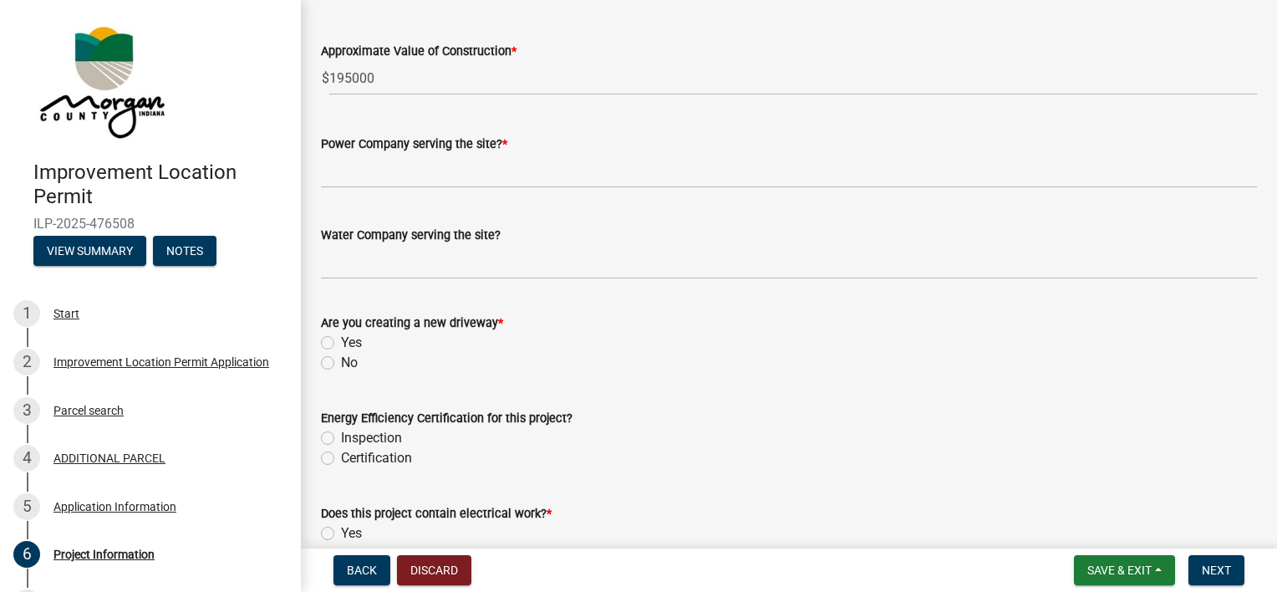
scroll to position [2013, 0]
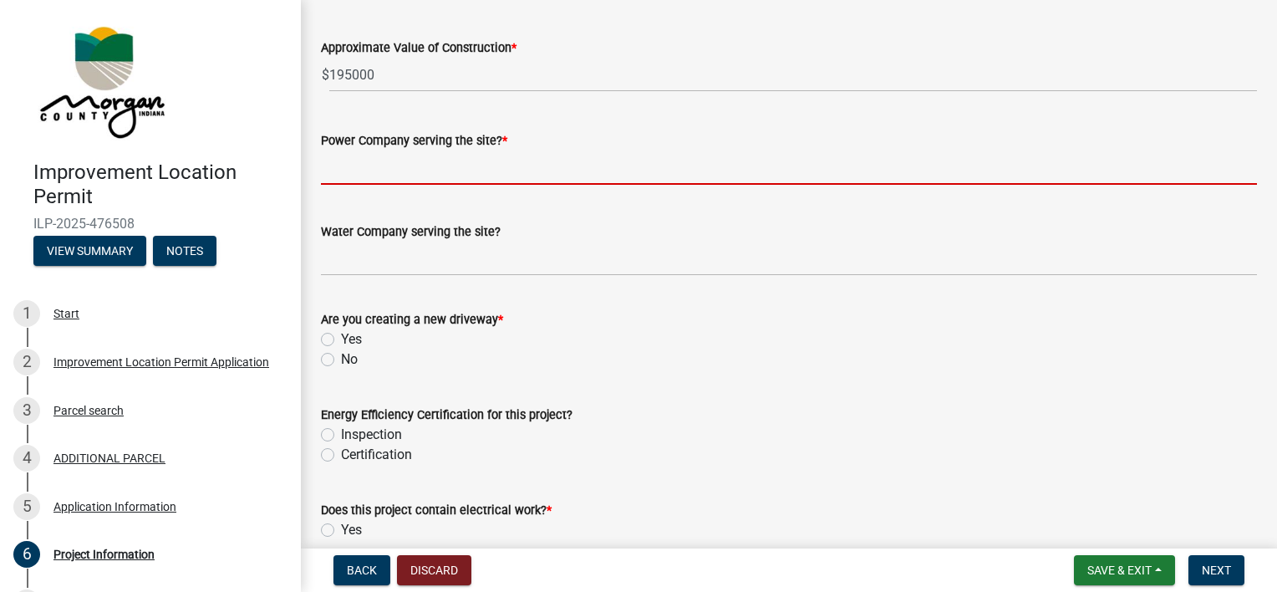
click at [364, 165] on input "Power Company serving the site? *" at bounding box center [789, 167] width 936 height 34
type input "AES"
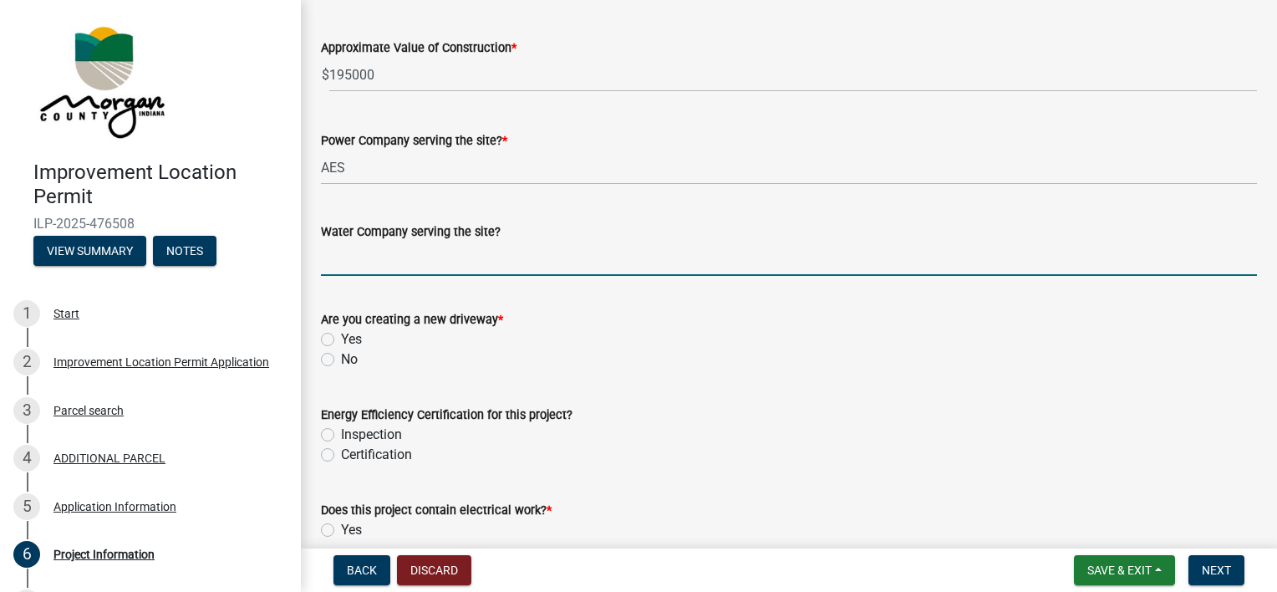
click at [360, 257] on input "Water Company serving the site?" at bounding box center [789, 259] width 936 height 34
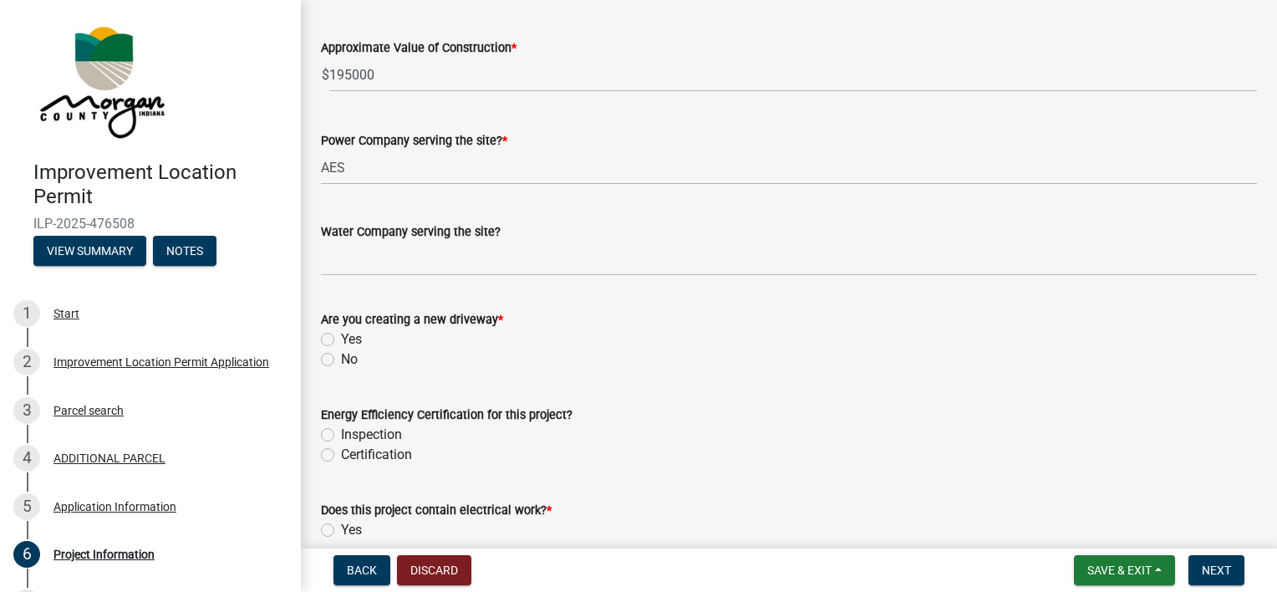
click at [341, 341] on label "Yes" at bounding box center [351, 339] width 21 height 20
click at [341, 340] on input "Yes" at bounding box center [346, 334] width 11 height 11
radio input "true"
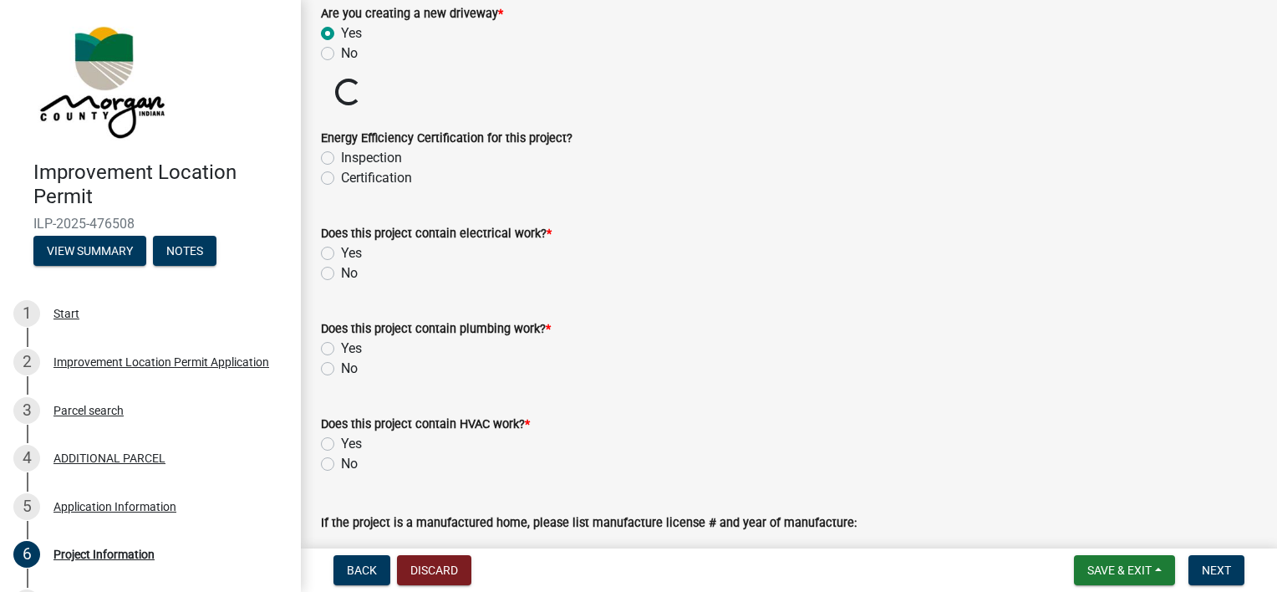
scroll to position [2337, 0]
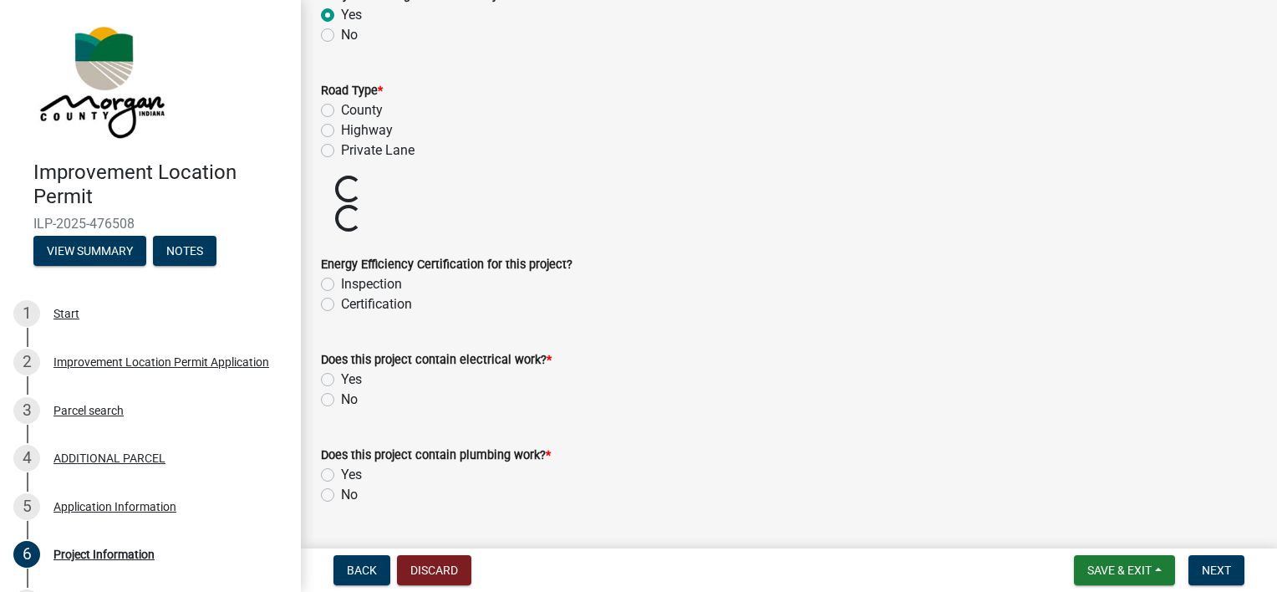
click at [341, 152] on label "Private Lane" at bounding box center [378, 150] width 74 height 20
click at [341, 151] on input "Private Lane" at bounding box center [346, 145] width 11 height 11
radio input "true"
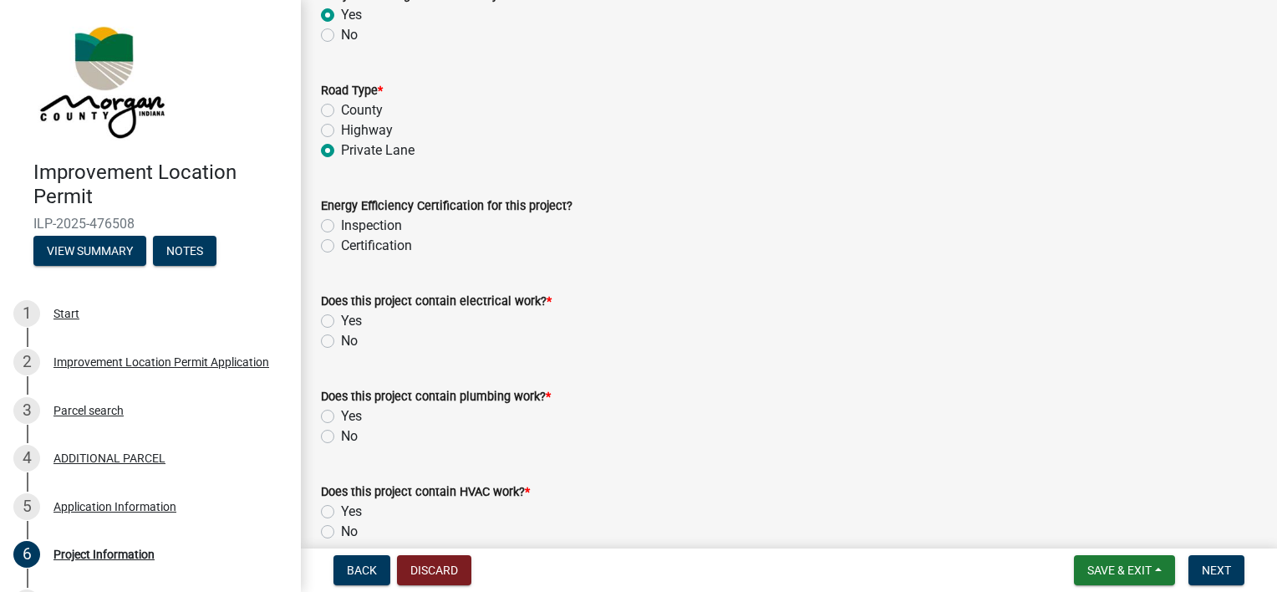
click at [341, 241] on label "Certification" at bounding box center [376, 246] width 71 height 20
click at [341, 241] on input "Certification" at bounding box center [346, 241] width 11 height 11
radio input "true"
click at [341, 322] on label "Yes" at bounding box center [351, 321] width 21 height 20
click at [341, 322] on input "Yes" at bounding box center [346, 316] width 11 height 11
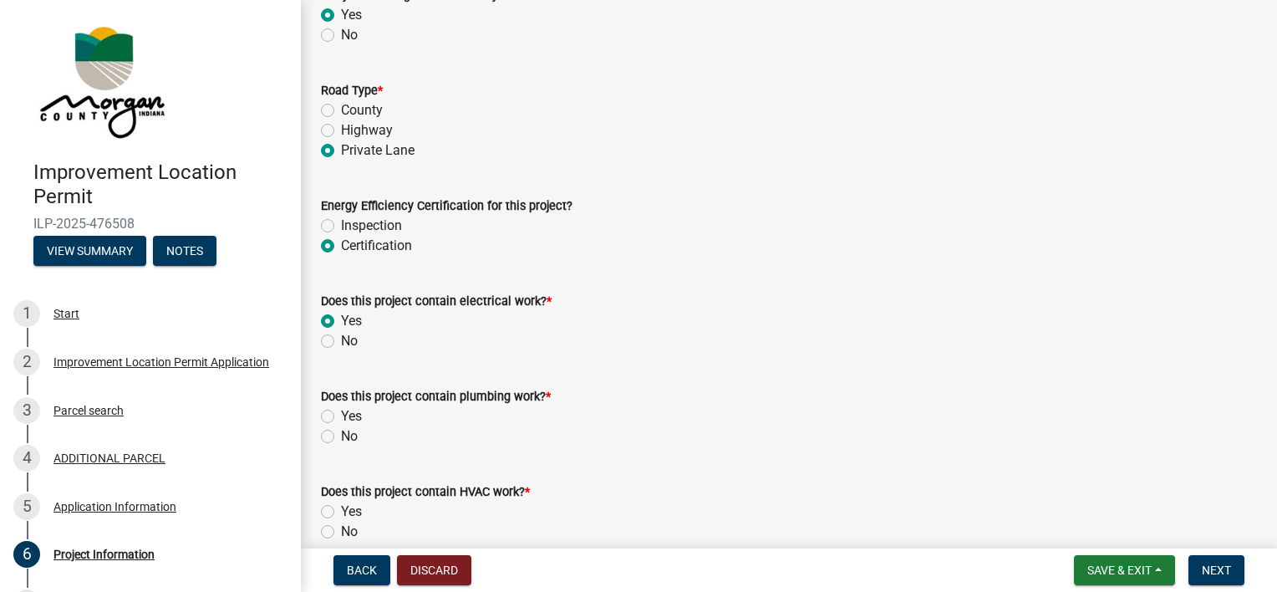
radio input "true"
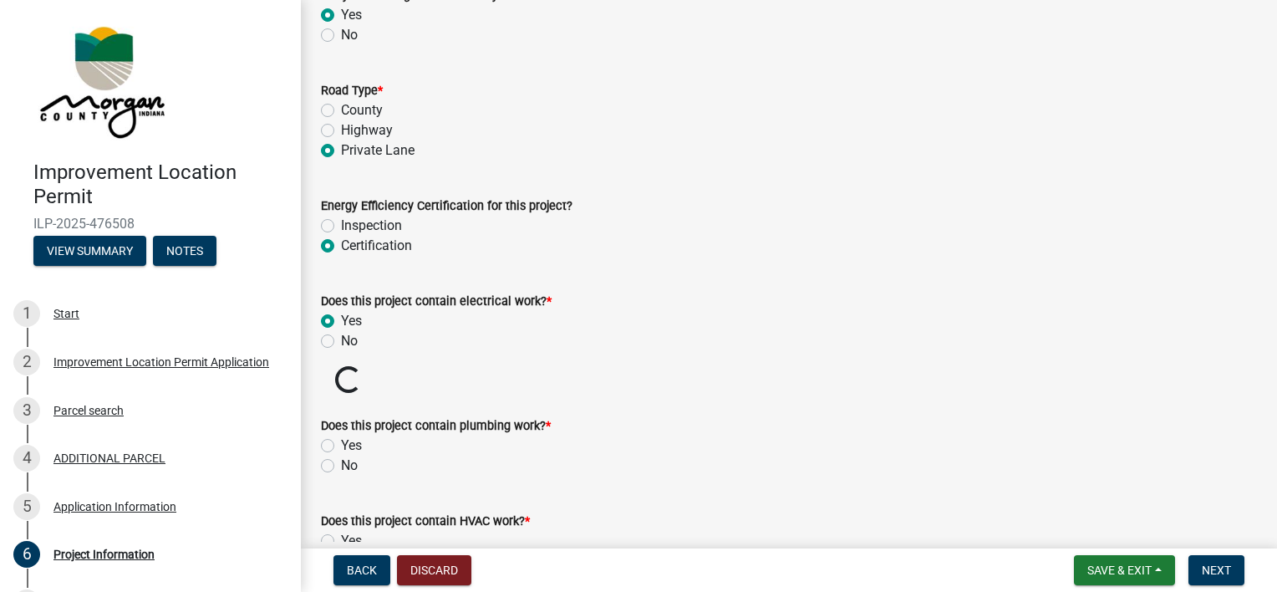
click at [341, 450] on label "Yes" at bounding box center [351, 445] width 21 height 20
click at [341, 446] on input "Yes" at bounding box center [346, 440] width 11 height 11
radio input "true"
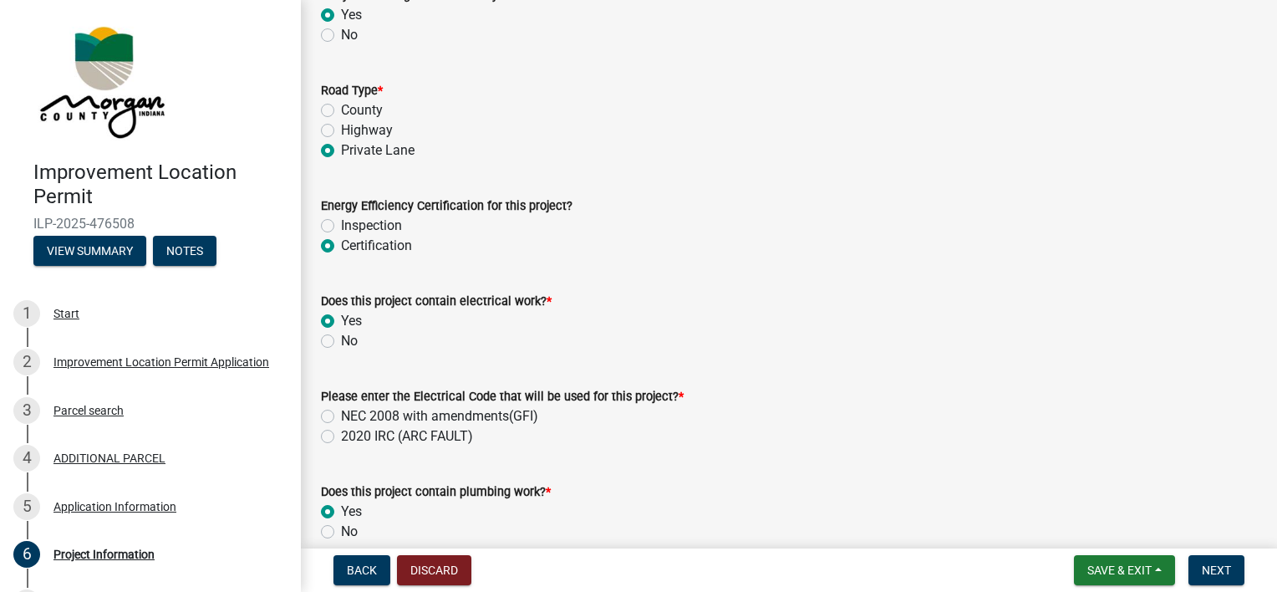
click at [341, 415] on label "NEC 2008 with amendments(GFI)" at bounding box center [439, 416] width 197 height 20
click at [341, 415] on input "NEC 2008 with amendments(GFI)" at bounding box center [346, 411] width 11 height 11
radio input "true"
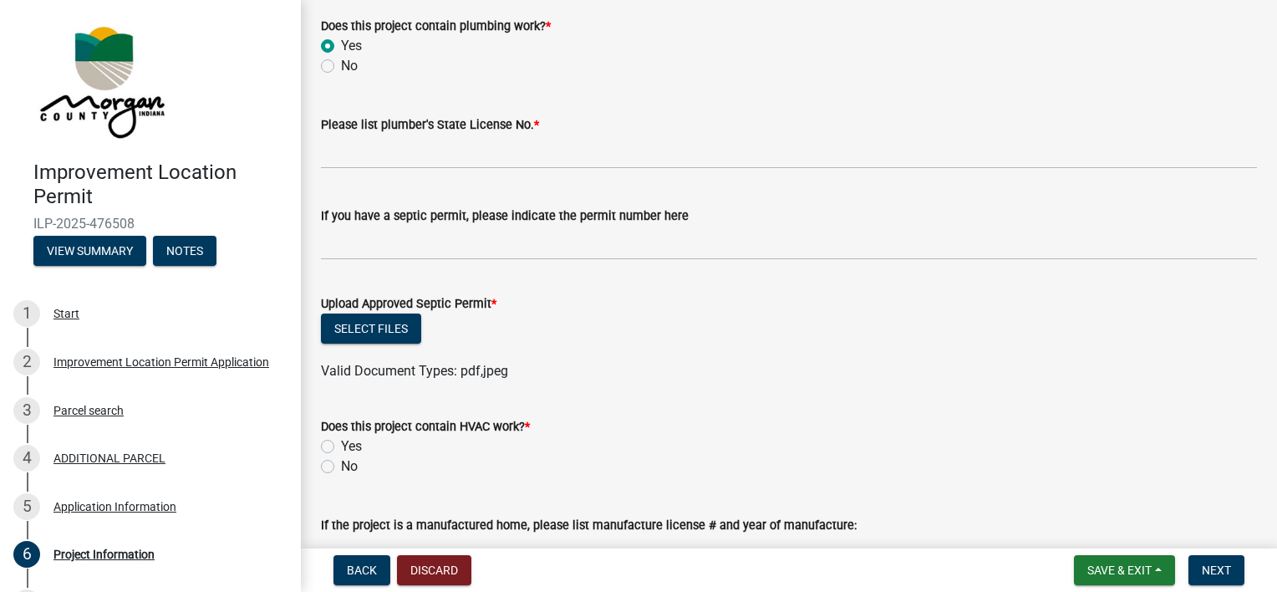
scroll to position [2808, 0]
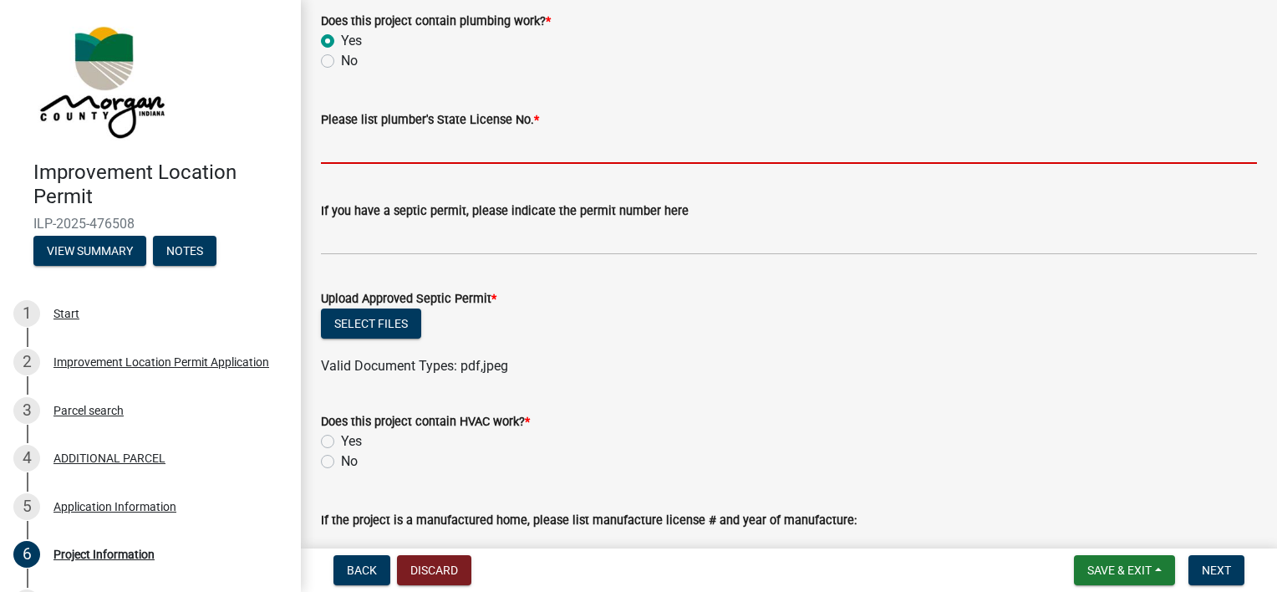
click at [392, 146] on input "Please list plumber's State License No. *" at bounding box center [789, 147] width 936 height 34
type input "PL1300005"
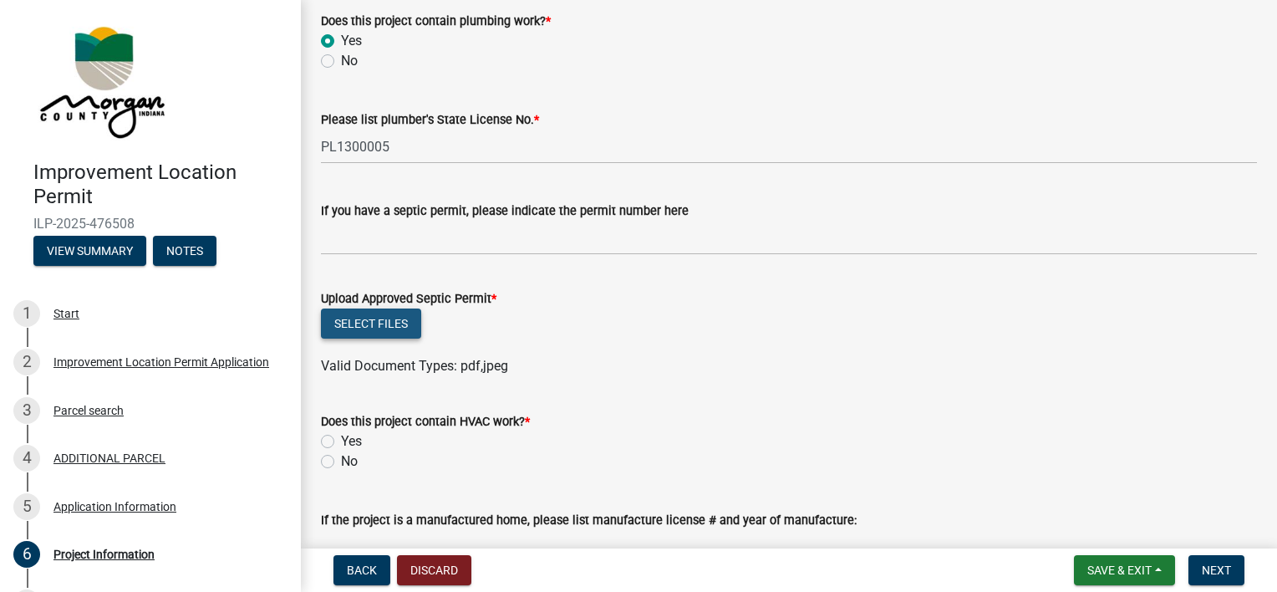
click at [359, 334] on button "Select files" at bounding box center [371, 323] width 100 height 30
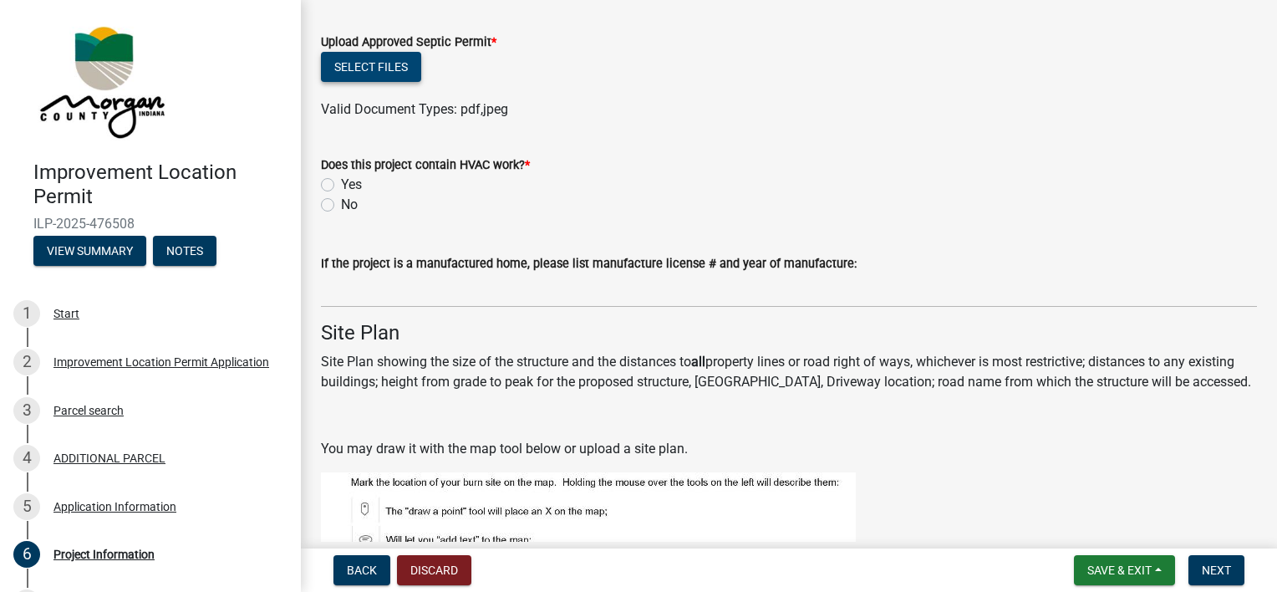
scroll to position [3065, 0]
click at [341, 186] on label "Yes" at bounding box center [351, 184] width 21 height 20
click at [341, 185] on input "Yes" at bounding box center [346, 179] width 11 height 11
radio input "true"
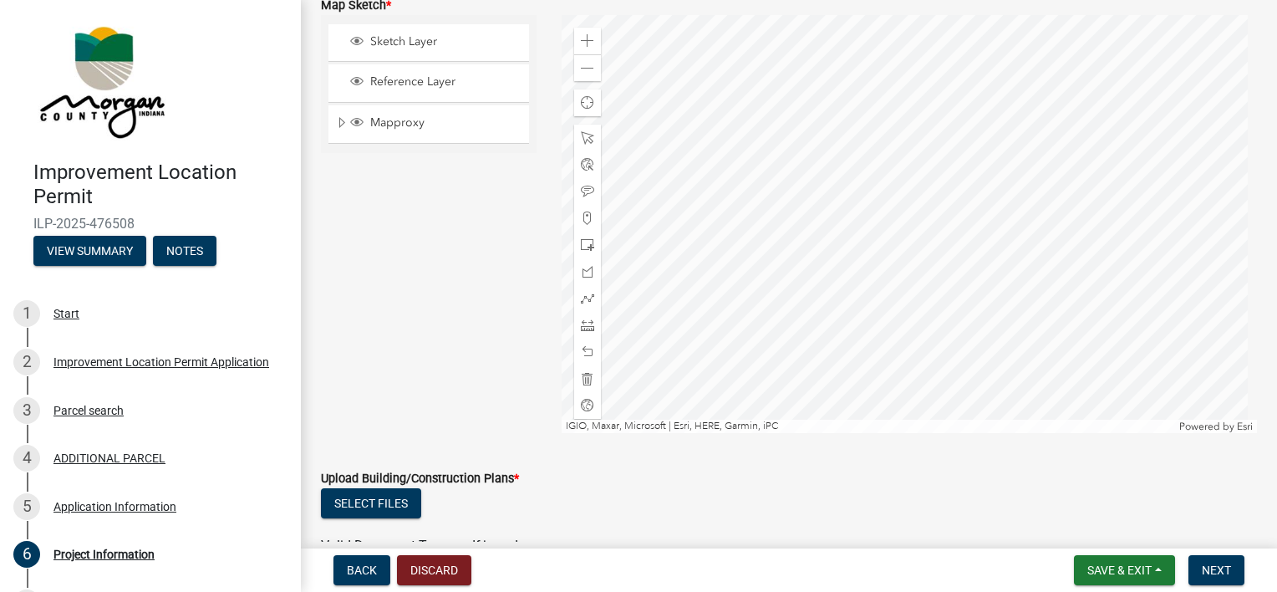
scroll to position [3725, 0]
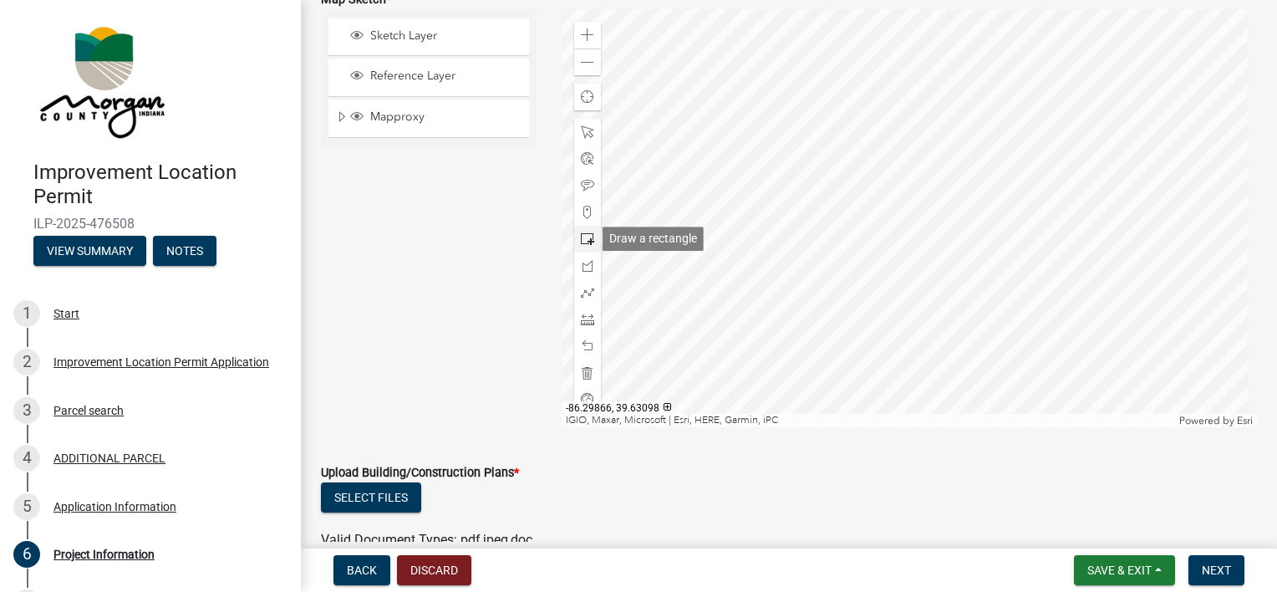
click at [584, 239] on span at bounding box center [587, 238] width 13 height 13
click at [870, 246] on div at bounding box center [910, 218] width 696 height 418
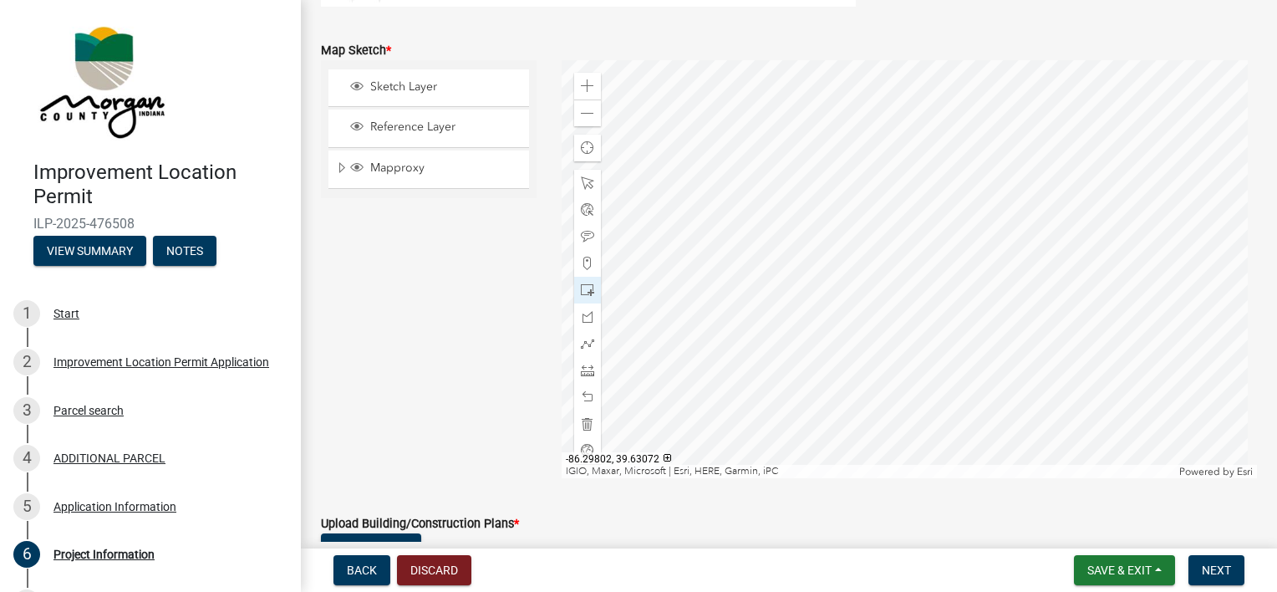
scroll to position [3674, 0]
click at [584, 295] on span at bounding box center [587, 289] width 13 height 13
click at [935, 298] on div at bounding box center [910, 269] width 696 height 418
click at [906, 272] on div at bounding box center [910, 269] width 696 height 418
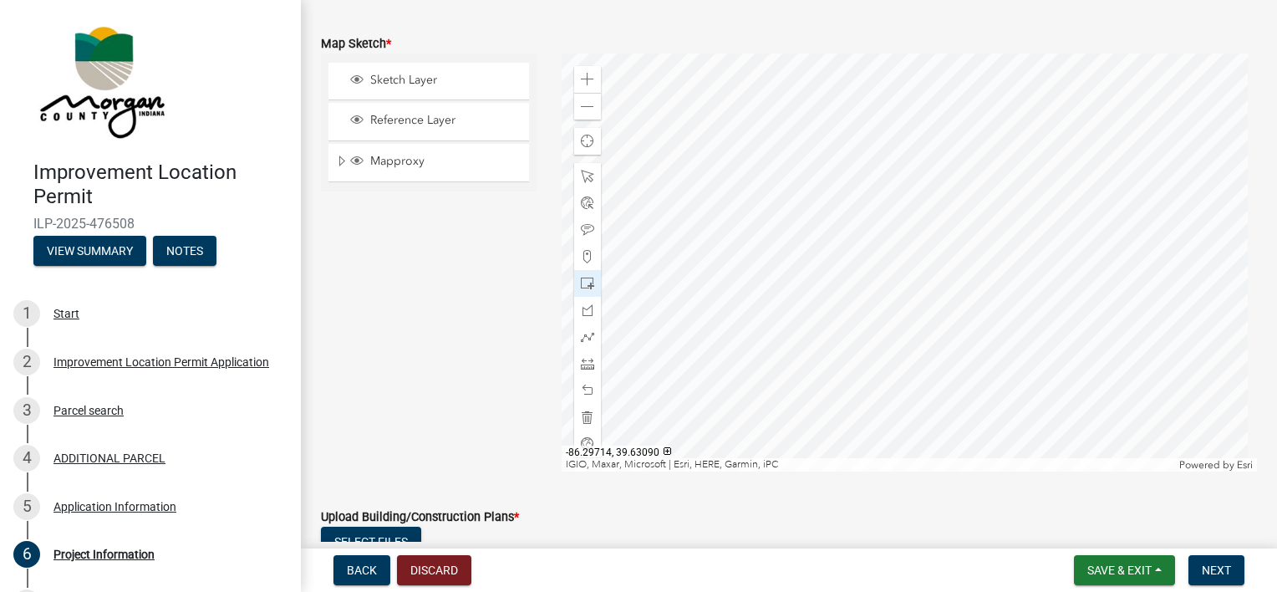
scroll to position [3694, 0]
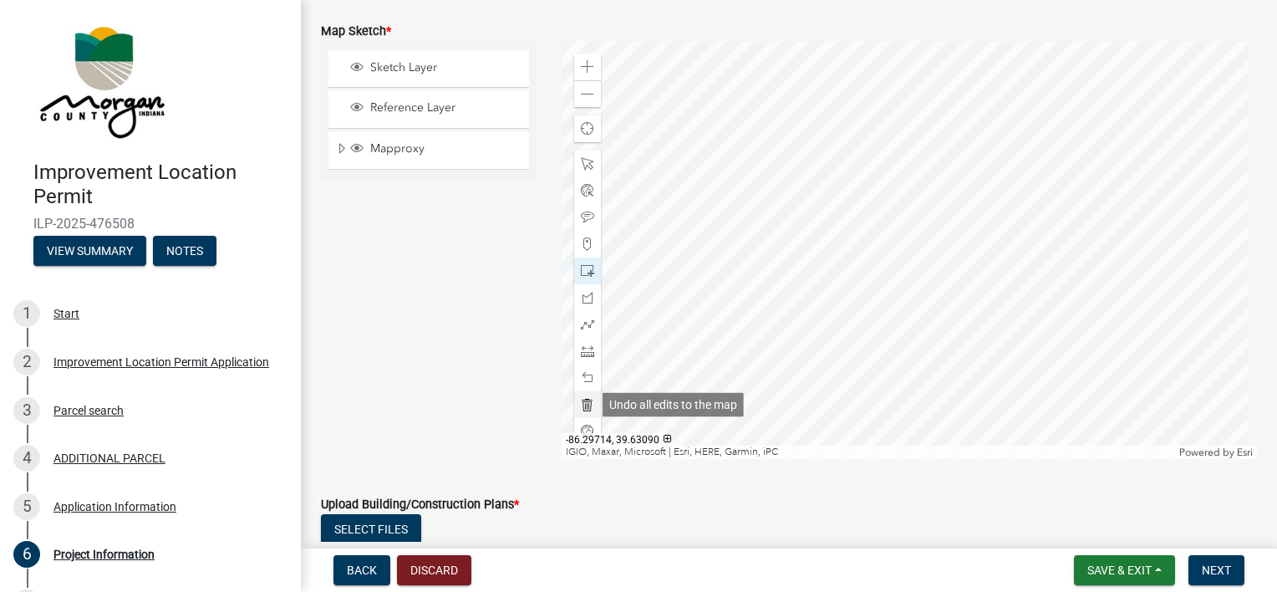
click at [581, 405] on span at bounding box center [587, 404] width 13 height 13
click at [583, 268] on span at bounding box center [587, 270] width 13 height 13
click at [812, 216] on div at bounding box center [910, 250] width 696 height 418
click at [821, 217] on div at bounding box center [910, 250] width 696 height 418
click at [585, 407] on span at bounding box center [587, 404] width 13 height 13
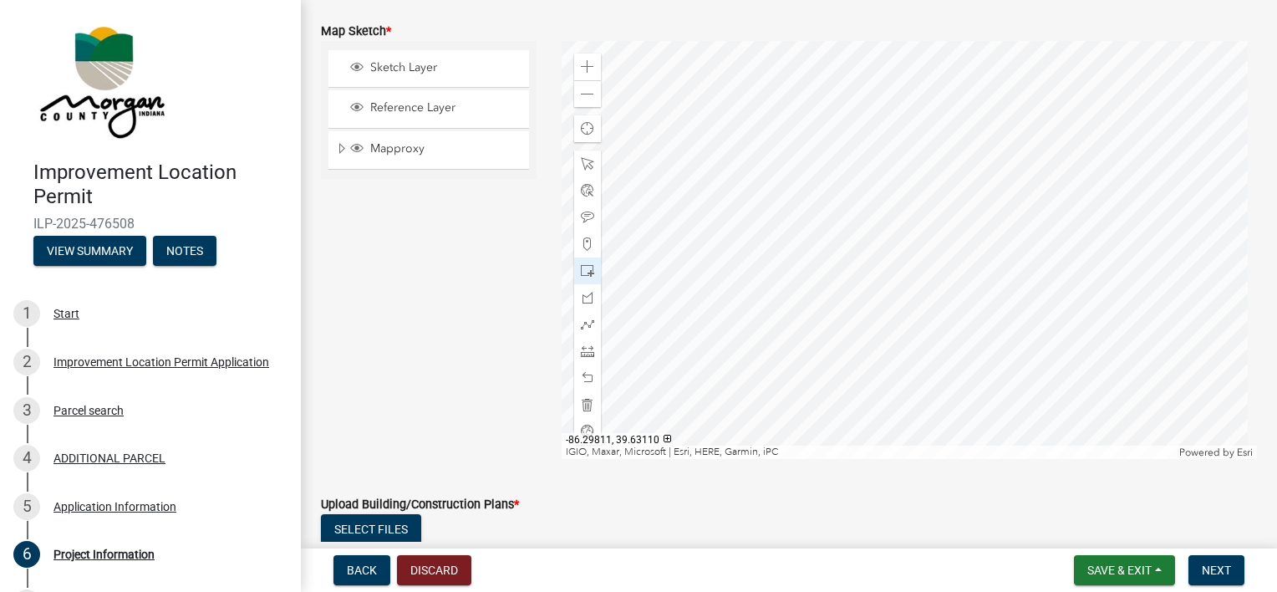
click at [680, 247] on div at bounding box center [910, 250] width 696 height 418
click at [585, 271] on span at bounding box center [587, 270] width 13 height 13
click at [784, 298] on div at bounding box center [910, 250] width 696 height 418
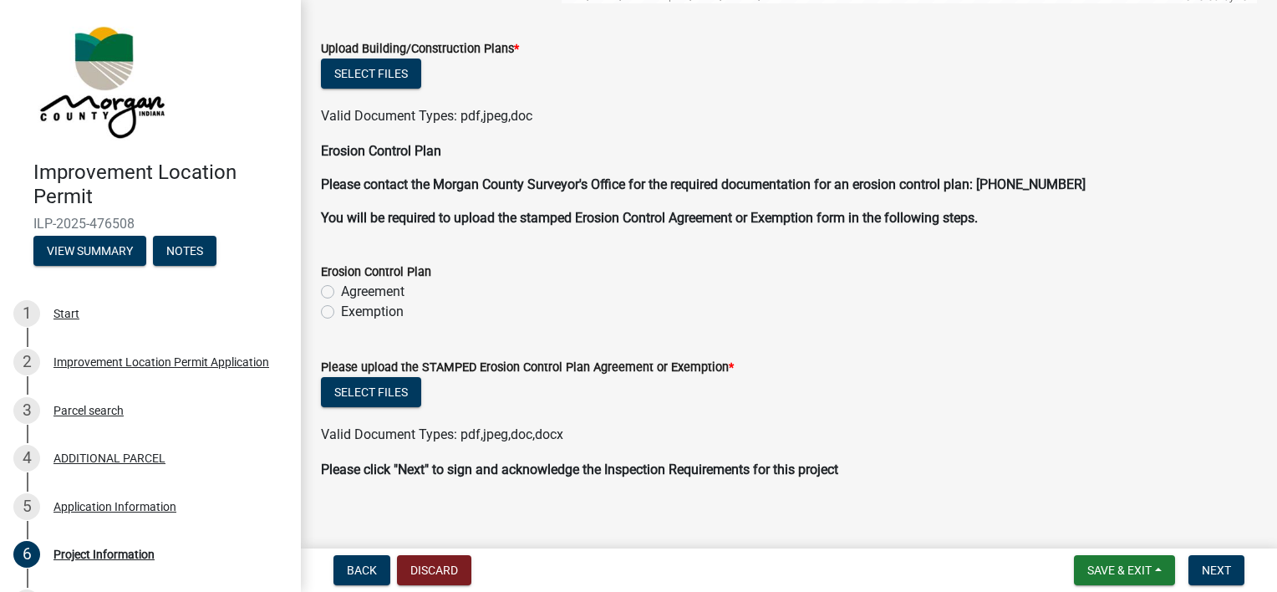
scroll to position [4147, 0]
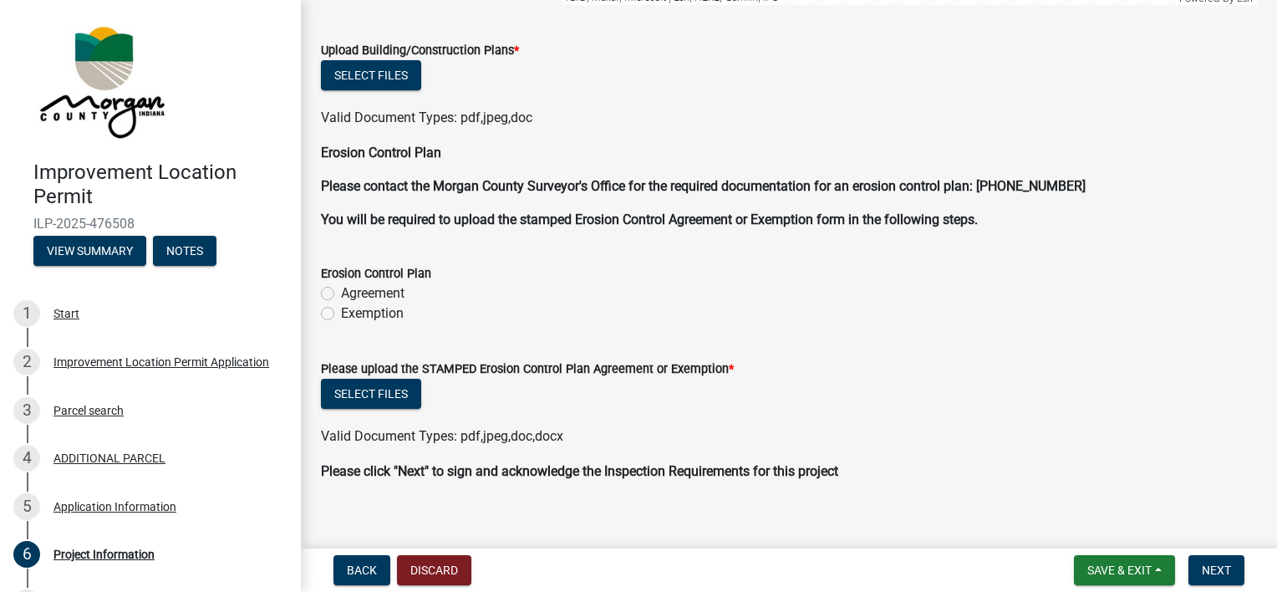
click at [341, 290] on label "Agreement" at bounding box center [373, 293] width 64 height 20
click at [341, 290] on input "Agreement" at bounding box center [346, 288] width 11 height 11
radio input "true"
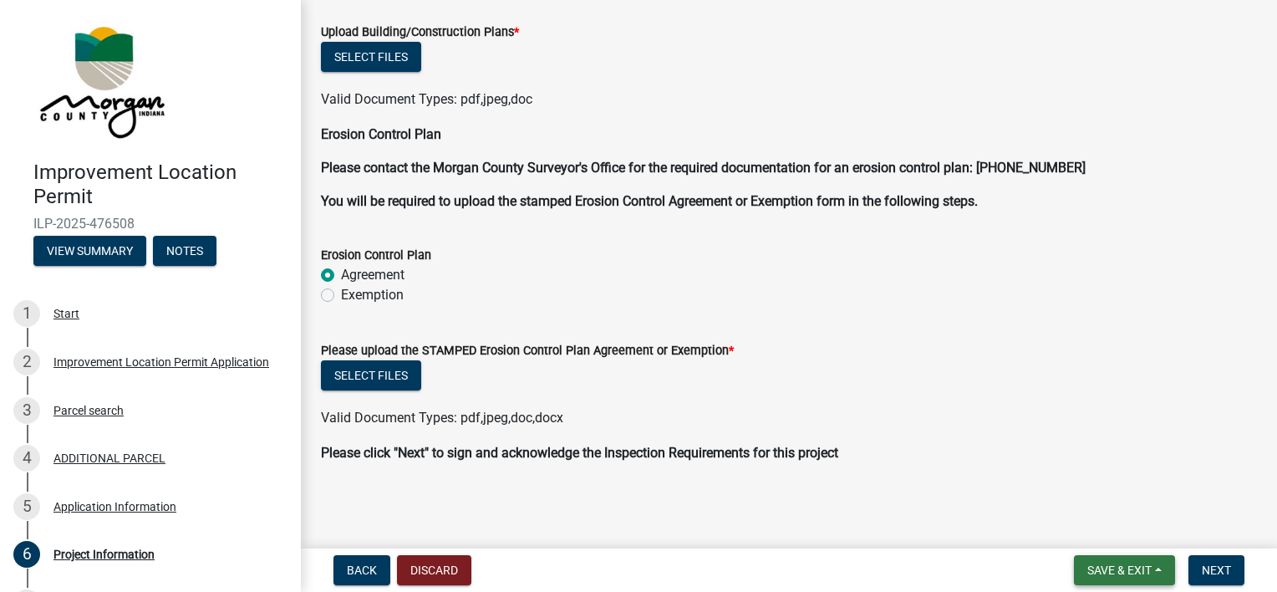
click at [941, 565] on span "Save & Exit" at bounding box center [1119, 569] width 64 height 13
click at [941, 525] on button "Save & Exit" at bounding box center [1108, 527] width 134 height 40
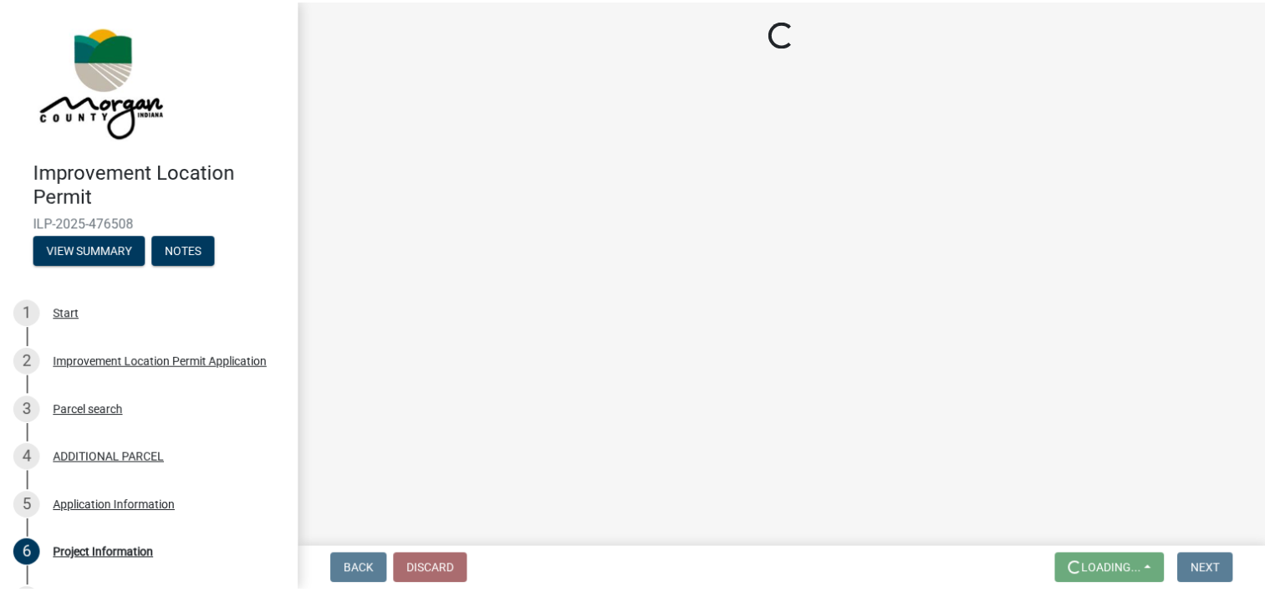
scroll to position [0, 0]
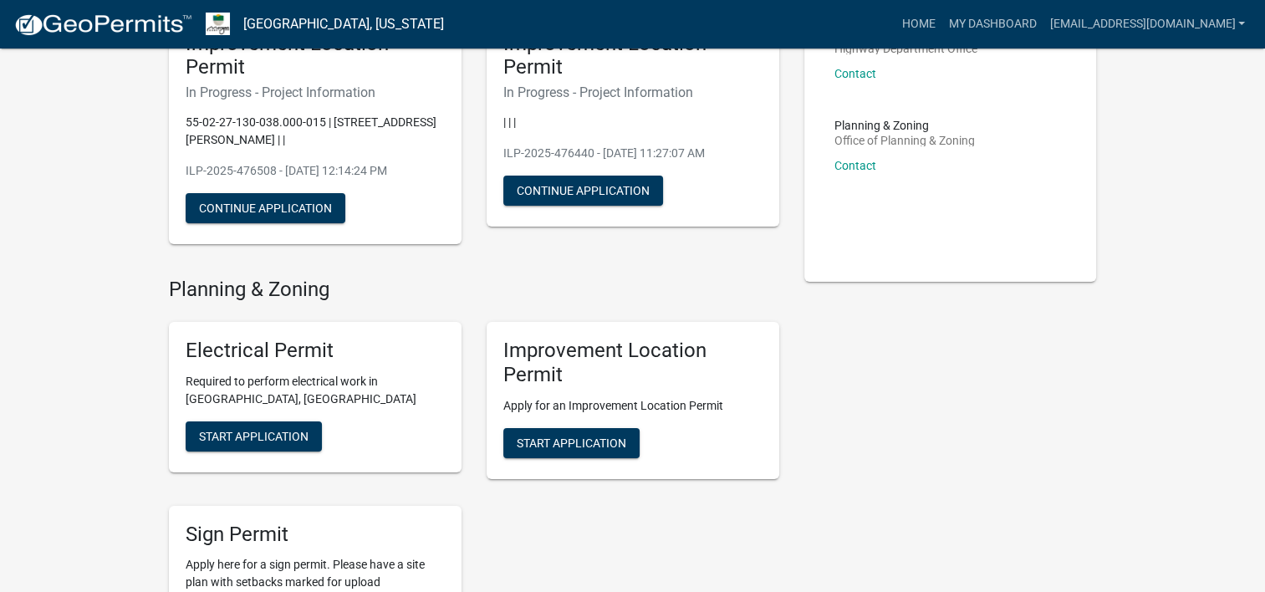
scroll to position [92, 0]
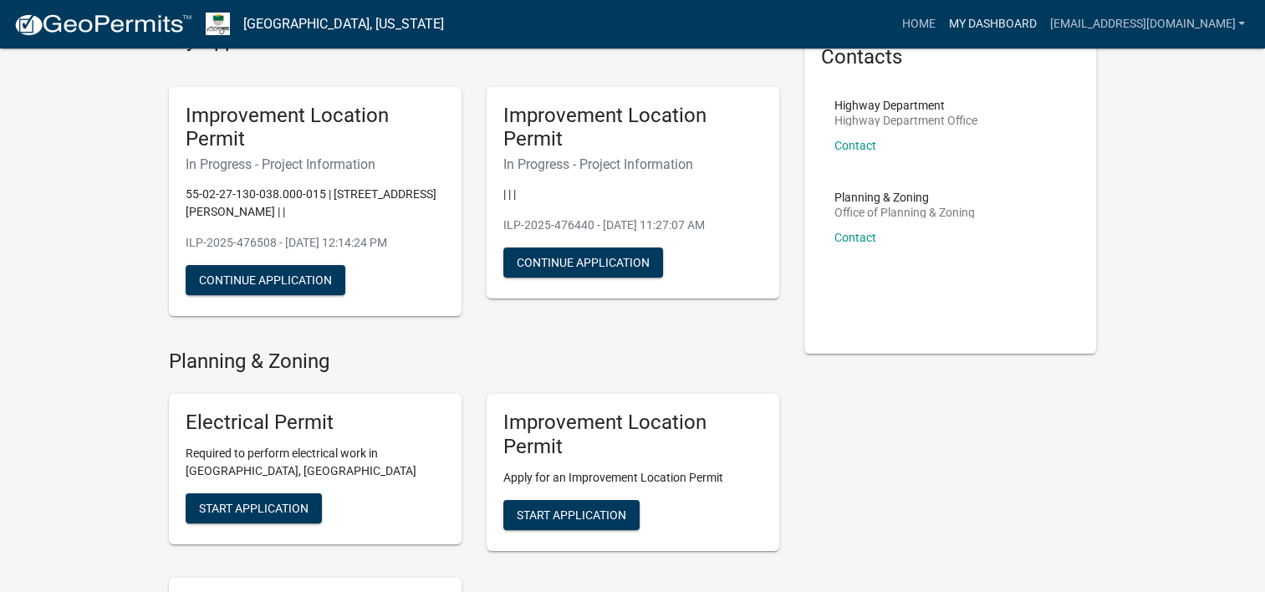
click at [941, 23] on link "My Dashboard" at bounding box center [991, 24] width 101 height 32
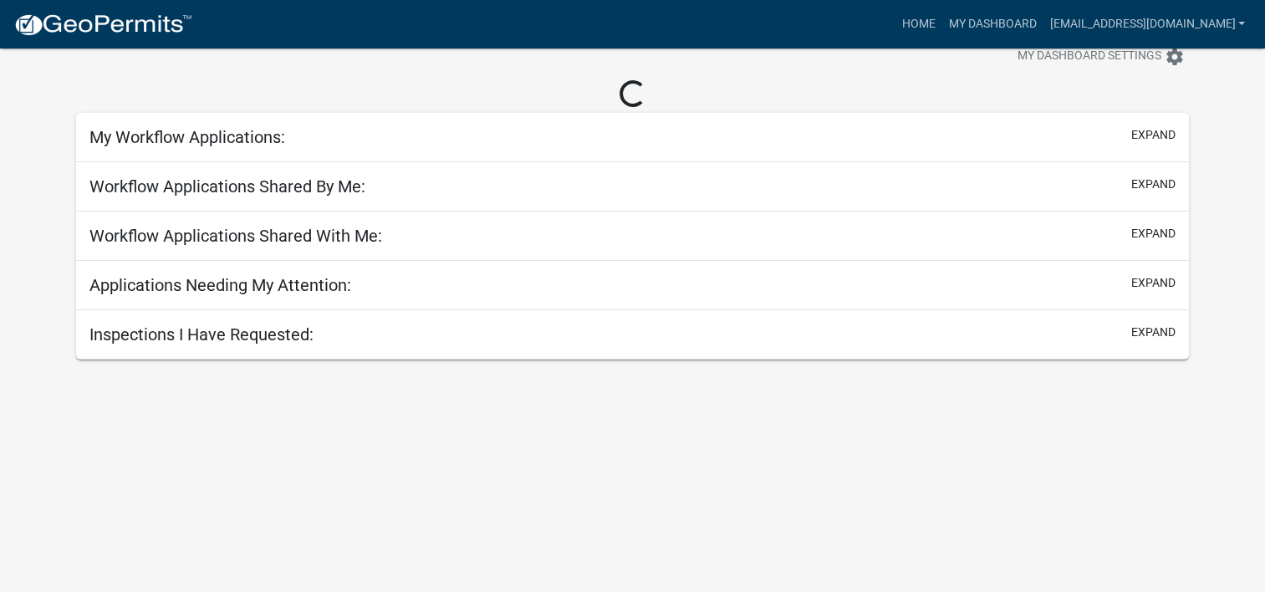
scroll to position [140, 0]
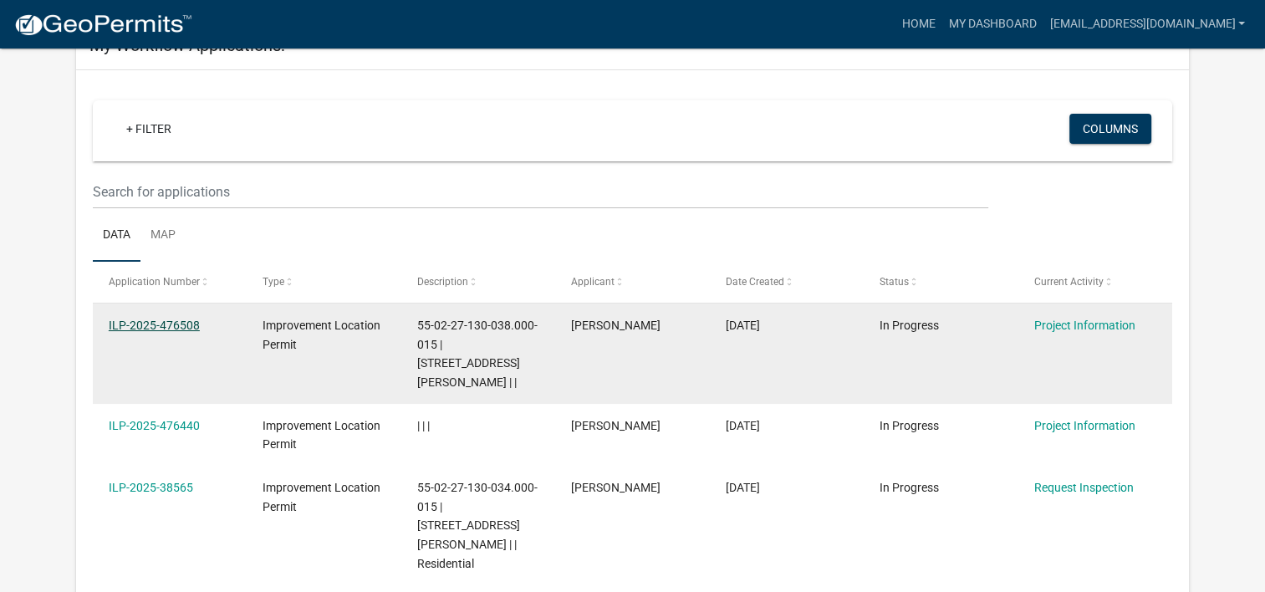
click at [171, 318] on link "ILP-2025-476508" at bounding box center [154, 324] width 91 height 13
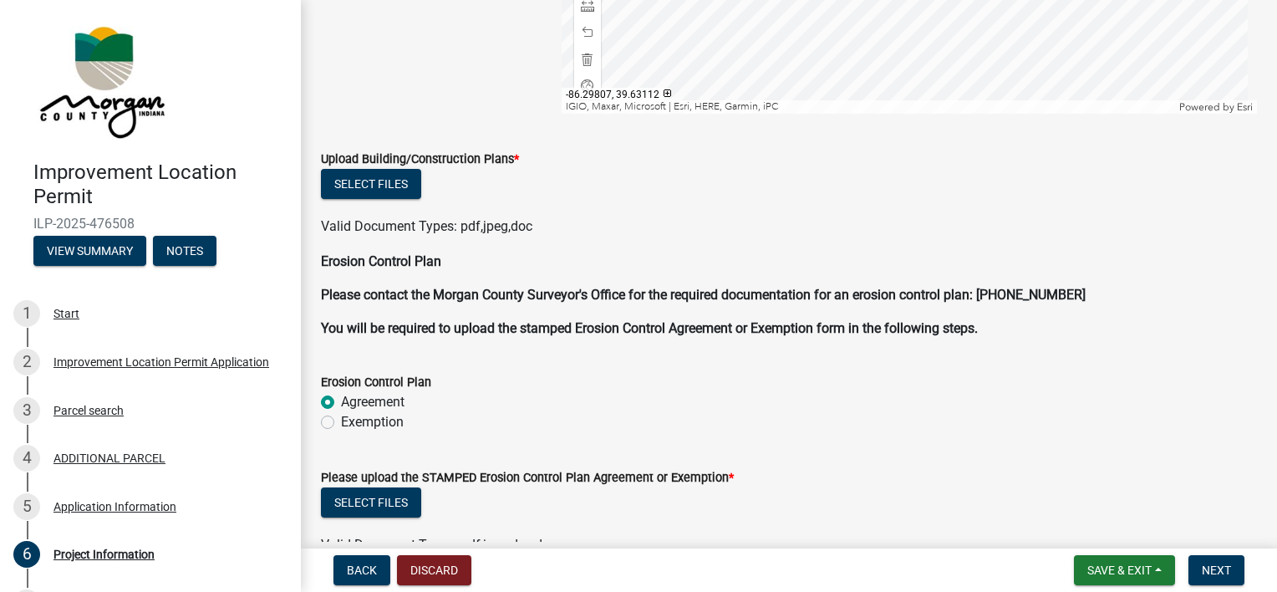
scroll to position [4166, 0]
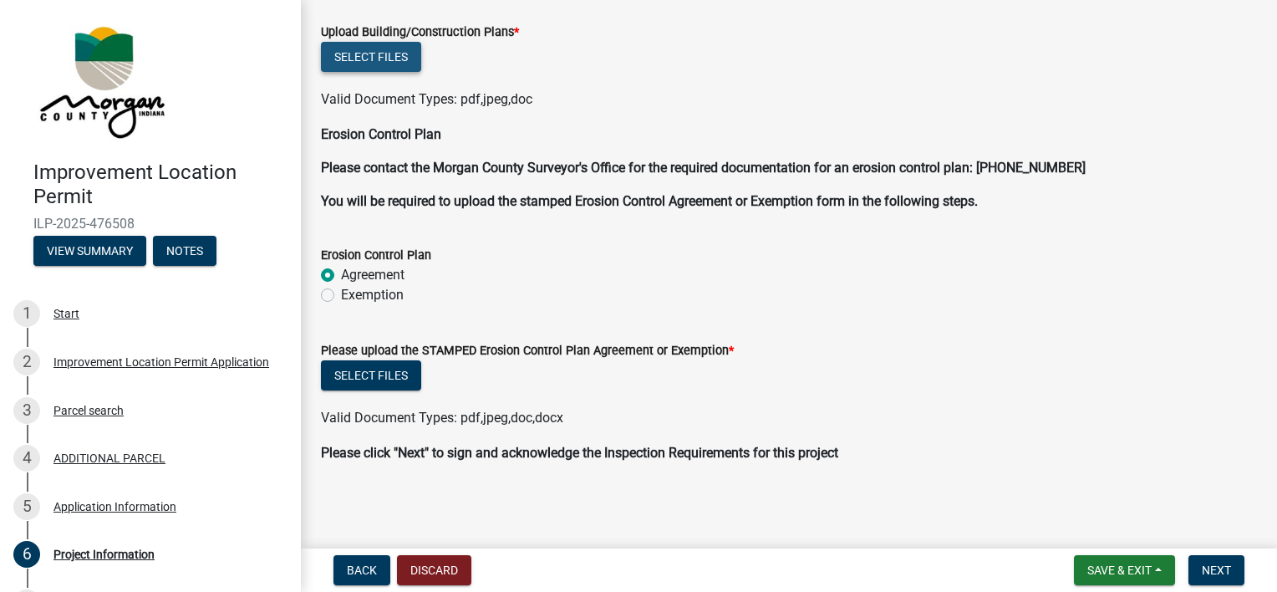
click at [374, 59] on button "Select files" at bounding box center [371, 57] width 100 height 30
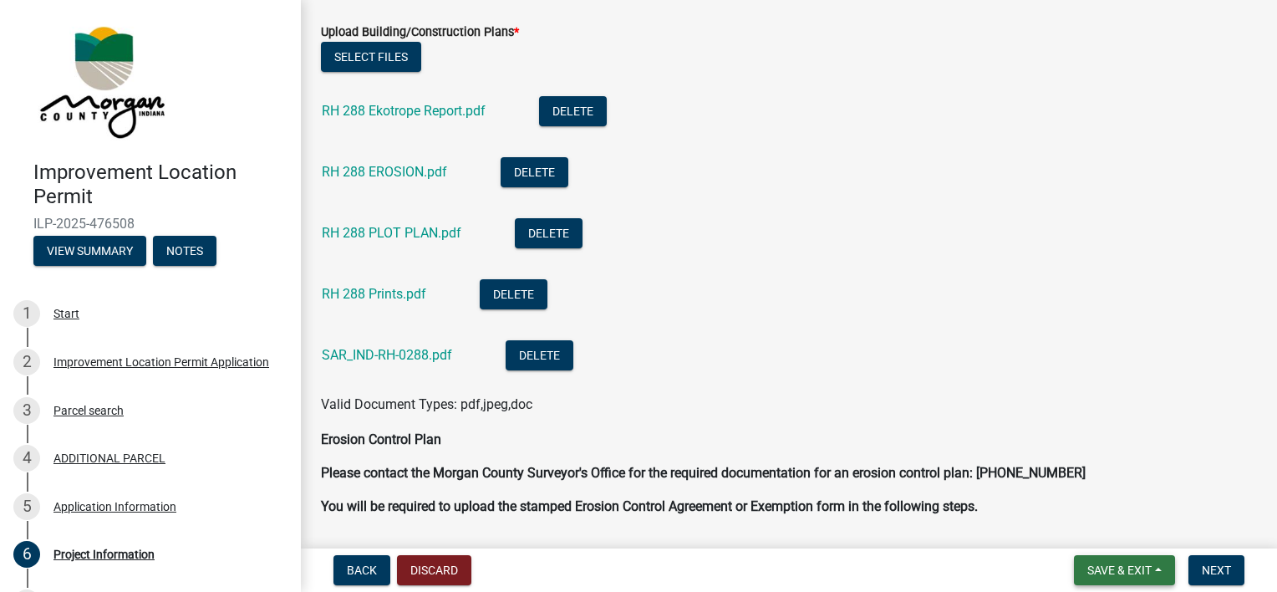
click at [941, 571] on span "Save & Exit" at bounding box center [1119, 569] width 64 height 13
click at [941, 525] on button "Save & Exit" at bounding box center [1108, 527] width 134 height 40
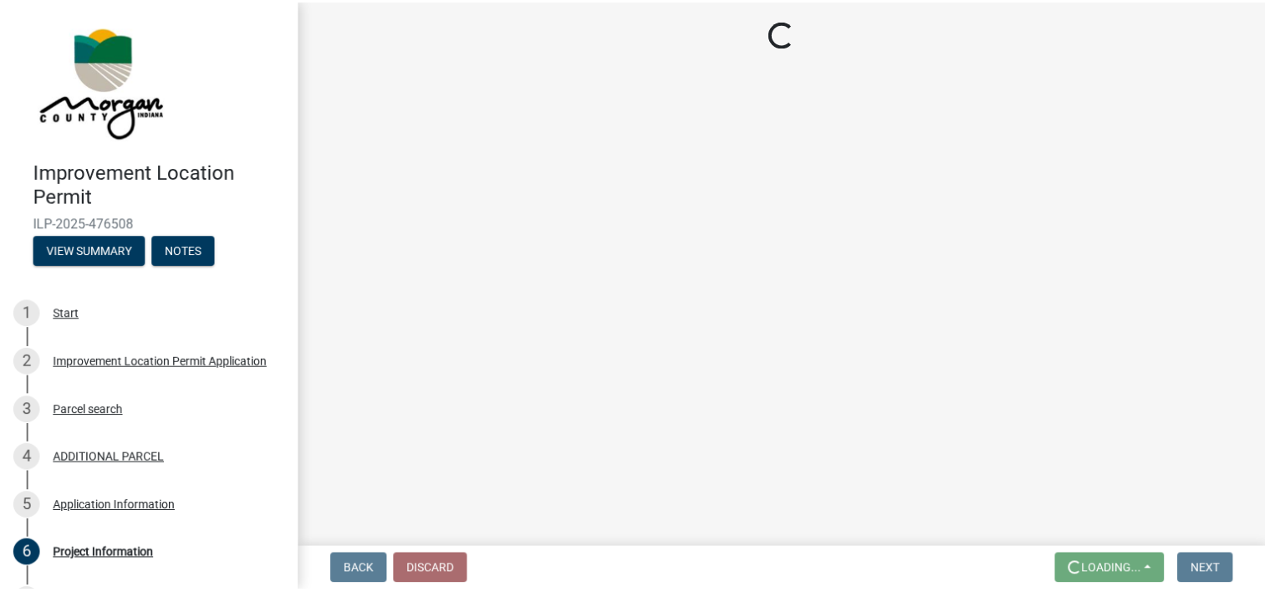
scroll to position [0, 0]
